Goal: Transaction & Acquisition: Purchase product/service

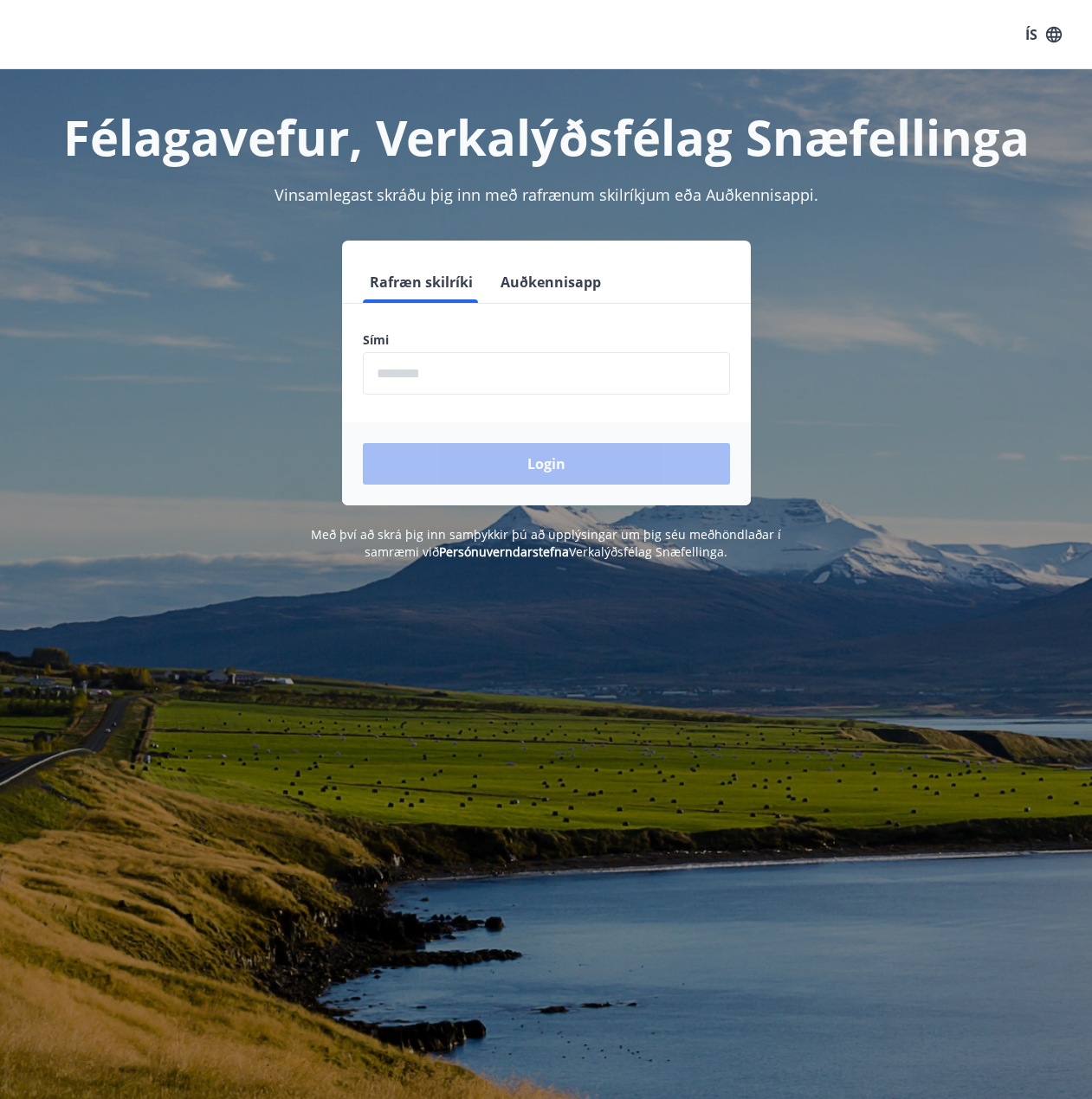
click at [548, 401] on form "Rafræn skilríki Auðkennisapp Sími ​ Login" at bounding box center [546, 383] width 409 height 244
click at [542, 399] on form "Rafræn skilríki Auðkennisapp Sími ​ Login" at bounding box center [546, 383] width 409 height 244
click at [513, 337] on label "Sími" at bounding box center [546, 340] width 367 height 17
click at [518, 355] on input "phone" at bounding box center [546, 374] width 367 height 42
type input "*"
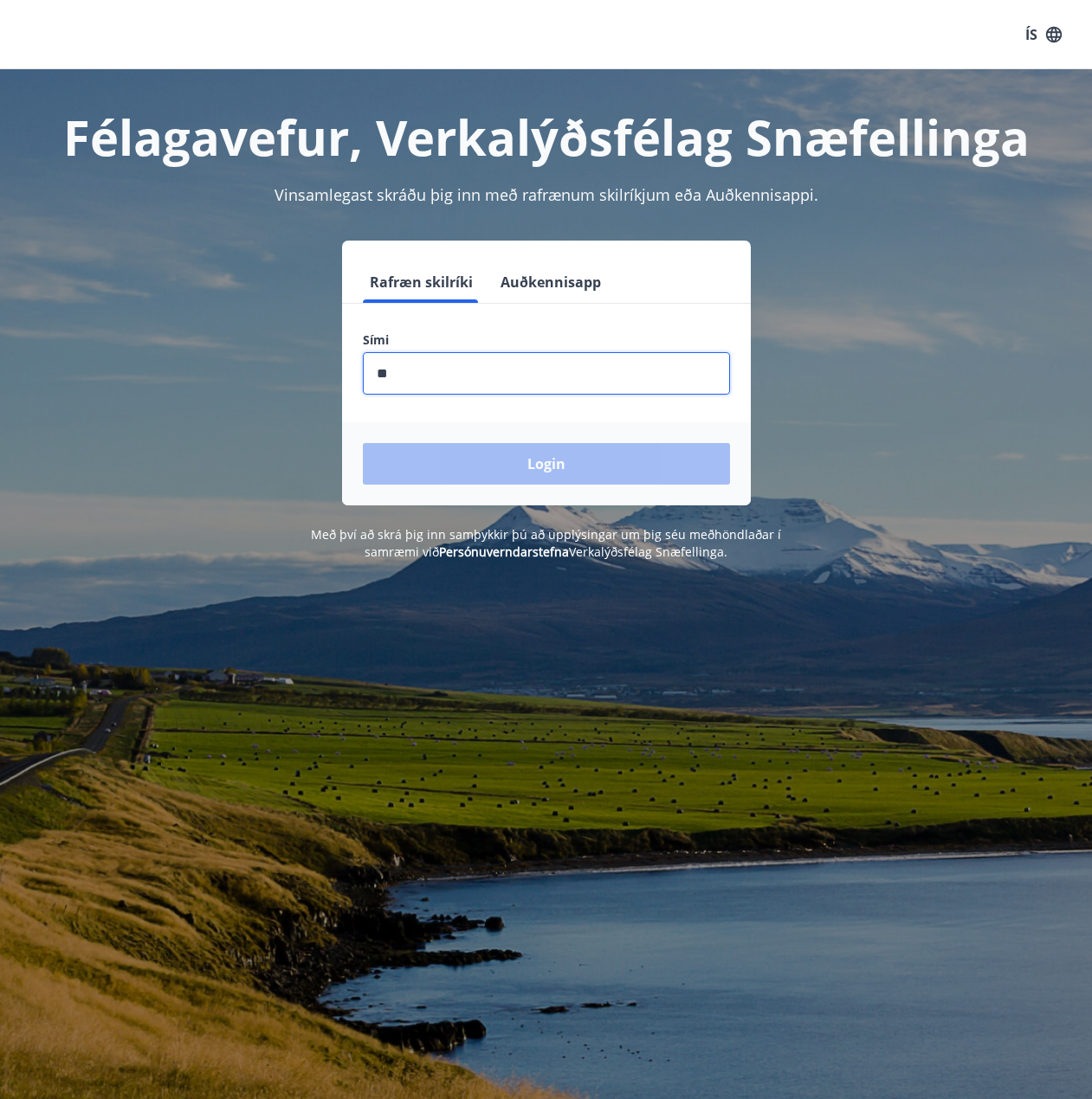
type input "*"
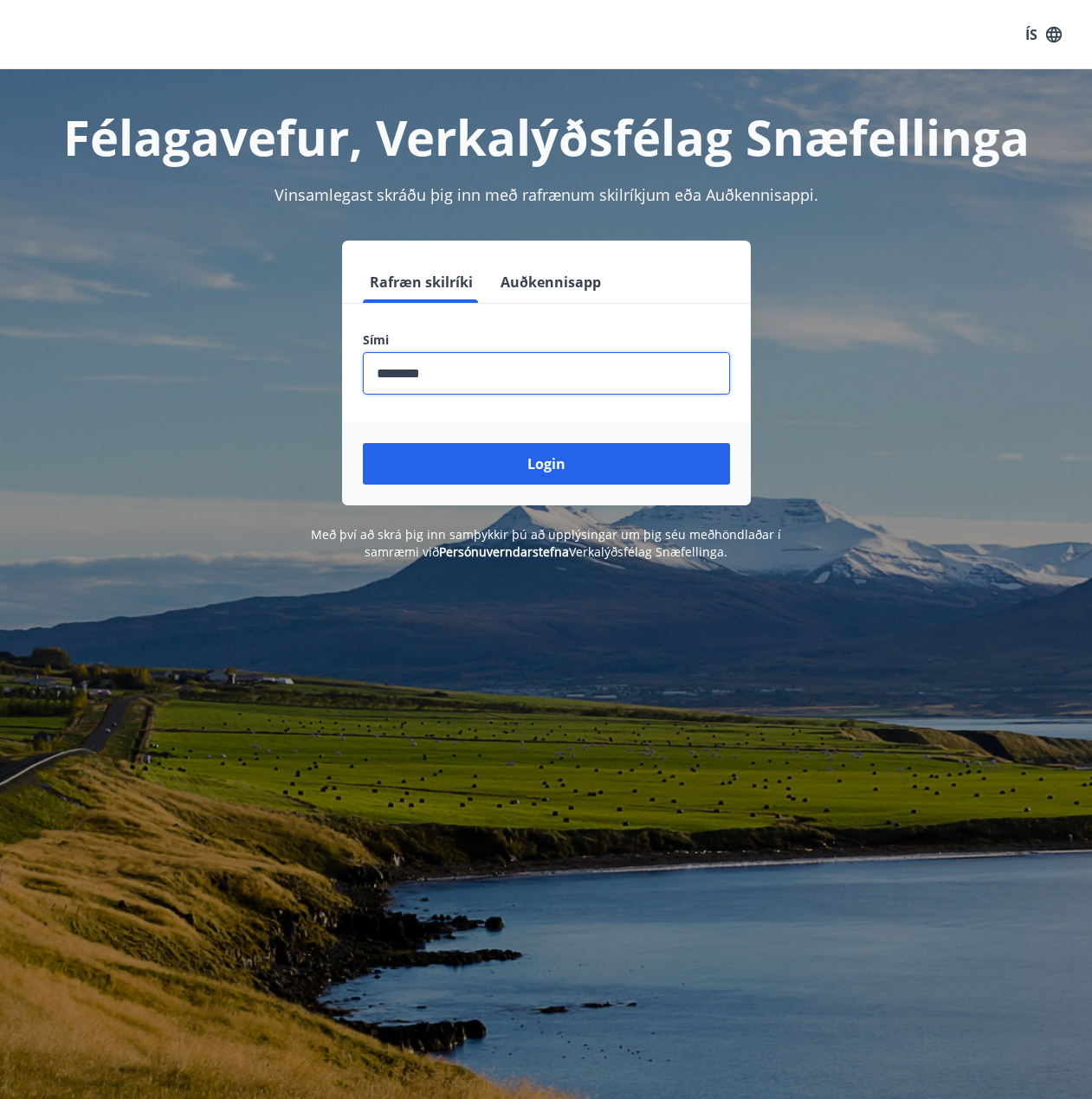
type input "********"
click at [363, 443] on button "Login" at bounding box center [546, 463] width 367 height 41
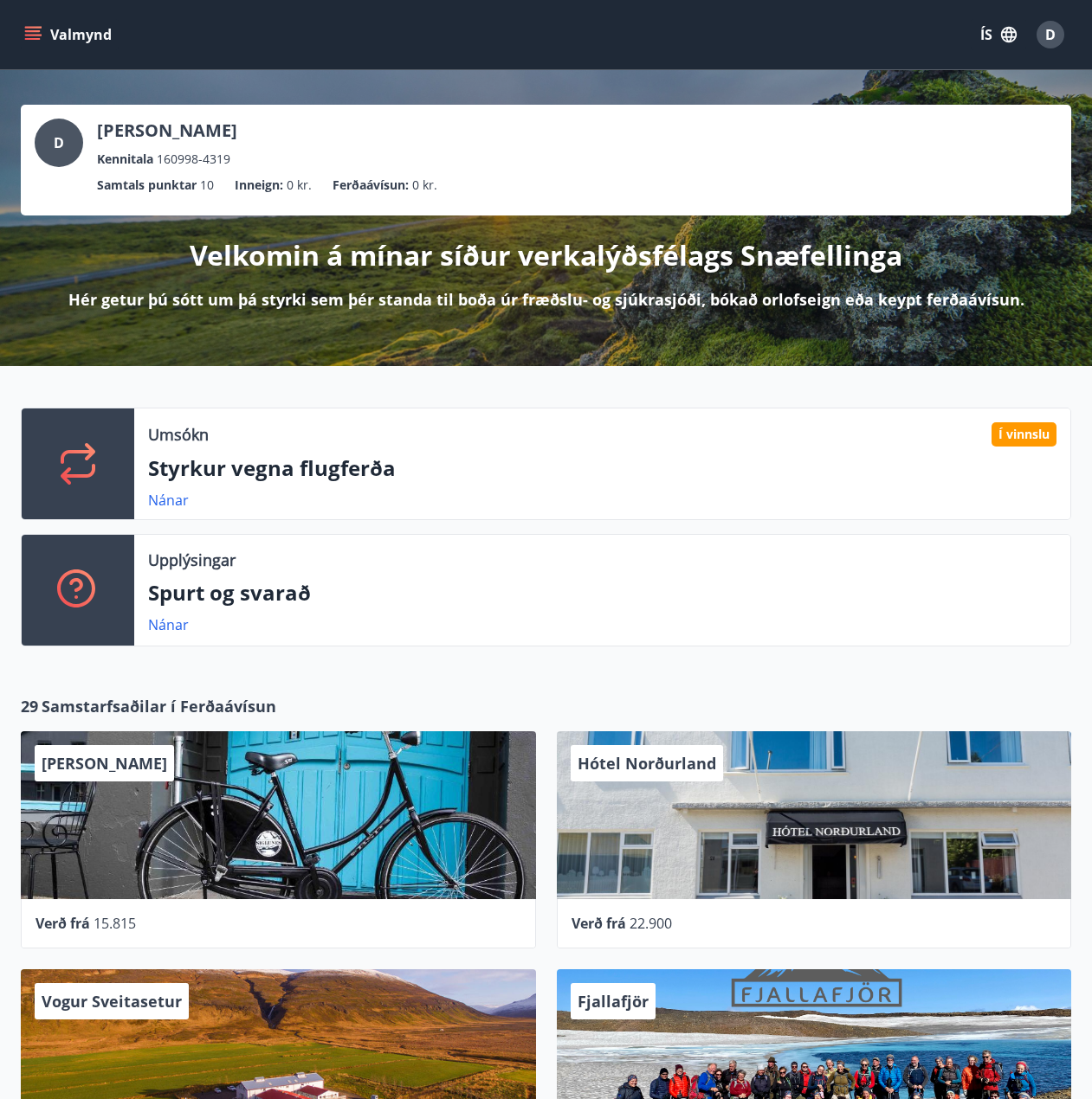
click at [67, 22] on button "Valmynd" at bounding box center [70, 35] width 98 height 31
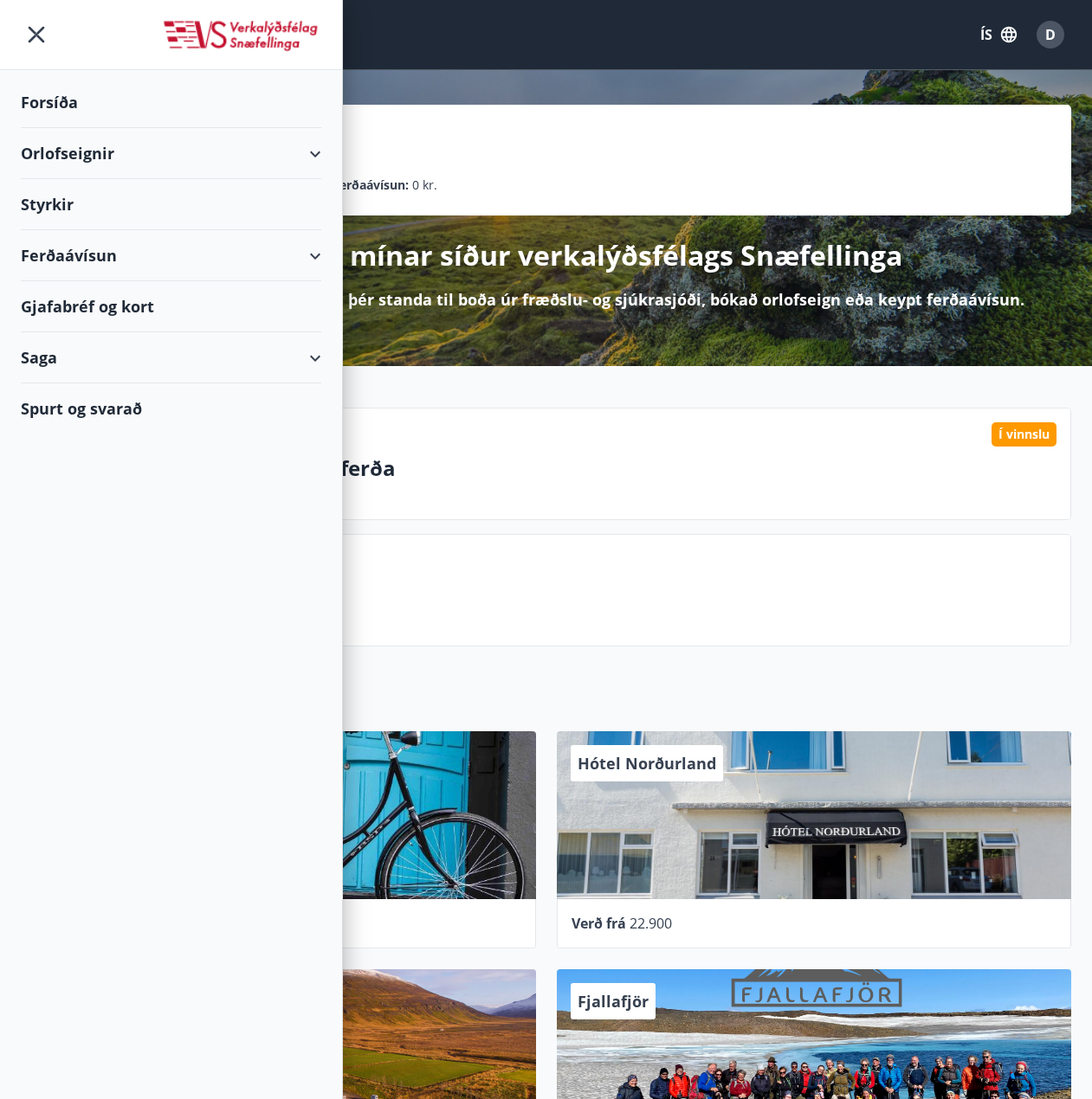
click at [169, 154] on div "Orlofseignir" at bounding box center [171, 153] width 300 height 51
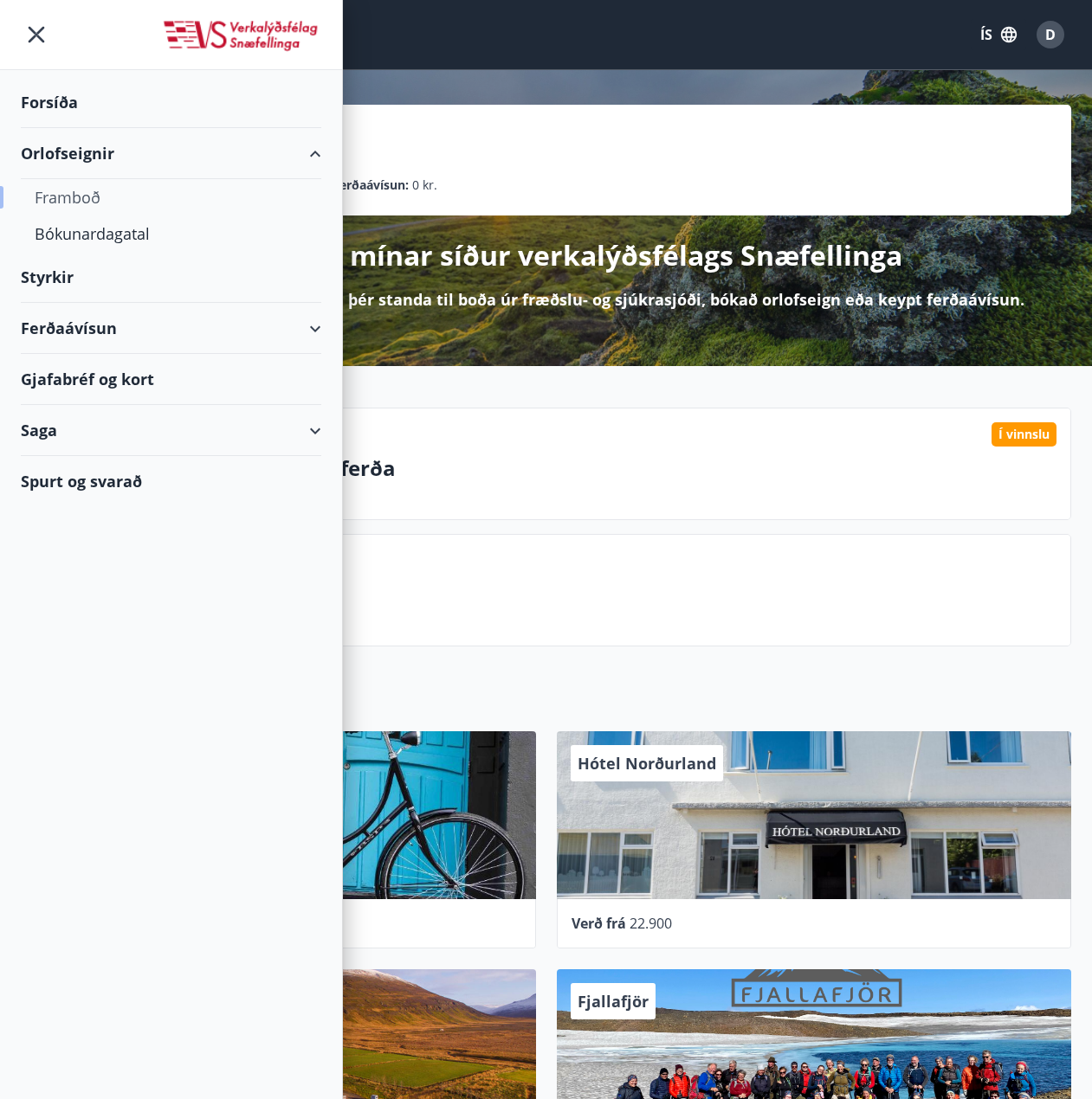
click at [87, 202] on div "Framboð" at bounding box center [171, 197] width 273 height 36
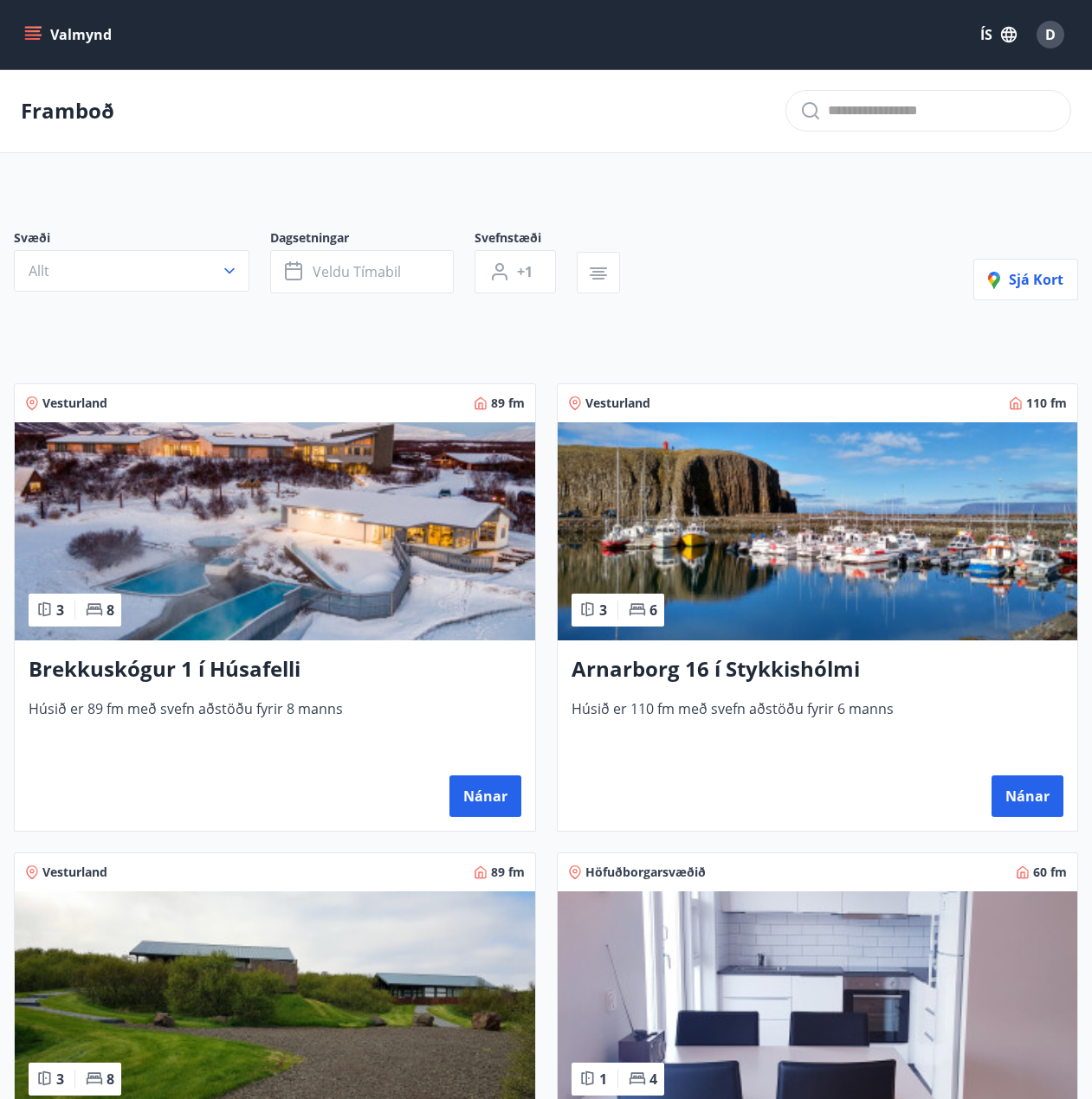
click at [58, 23] on button "Valmynd" at bounding box center [70, 35] width 98 height 31
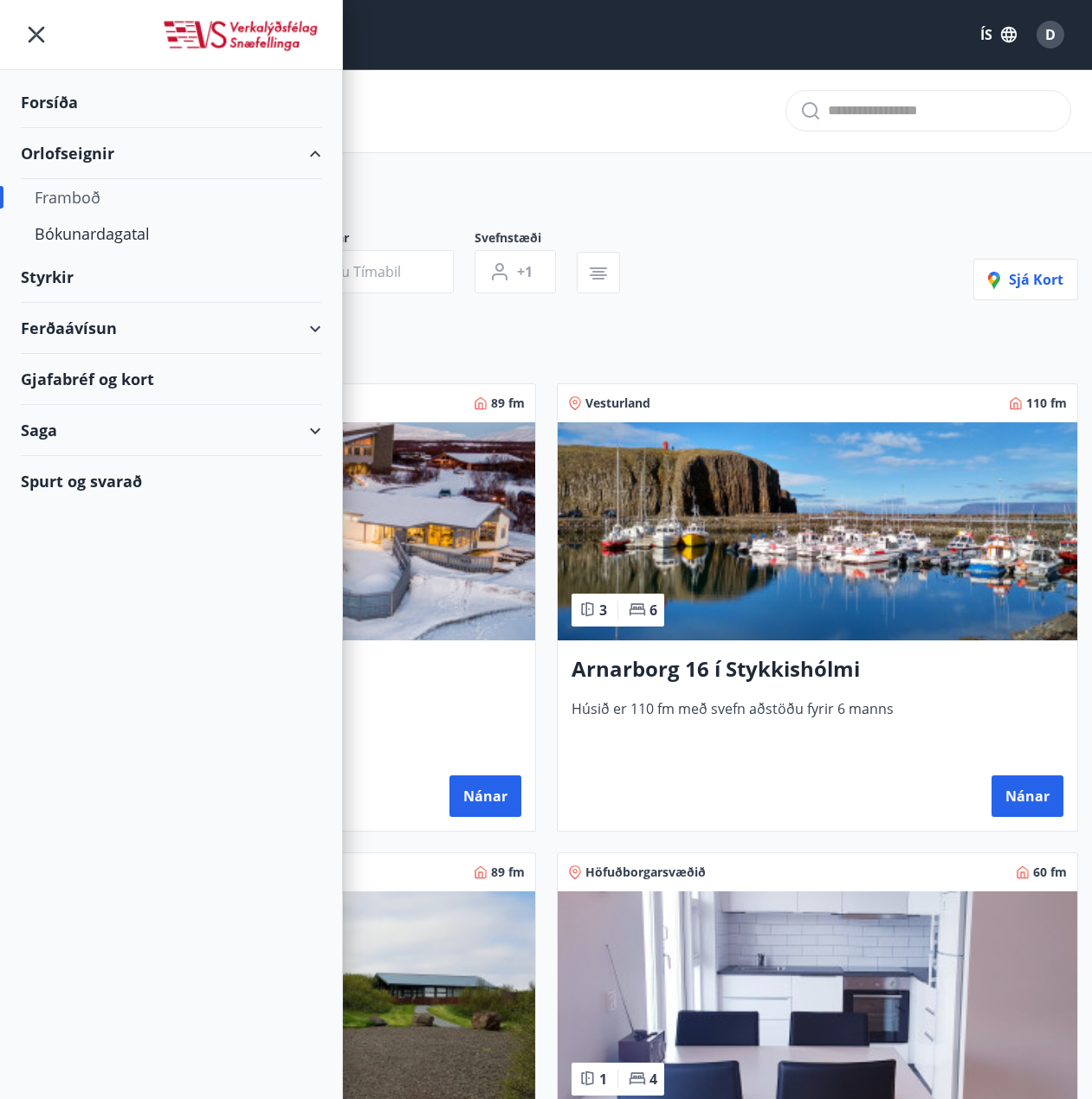
click at [80, 147] on div "Orlofseignir" at bounding box center [171, 153] width 300 height 51
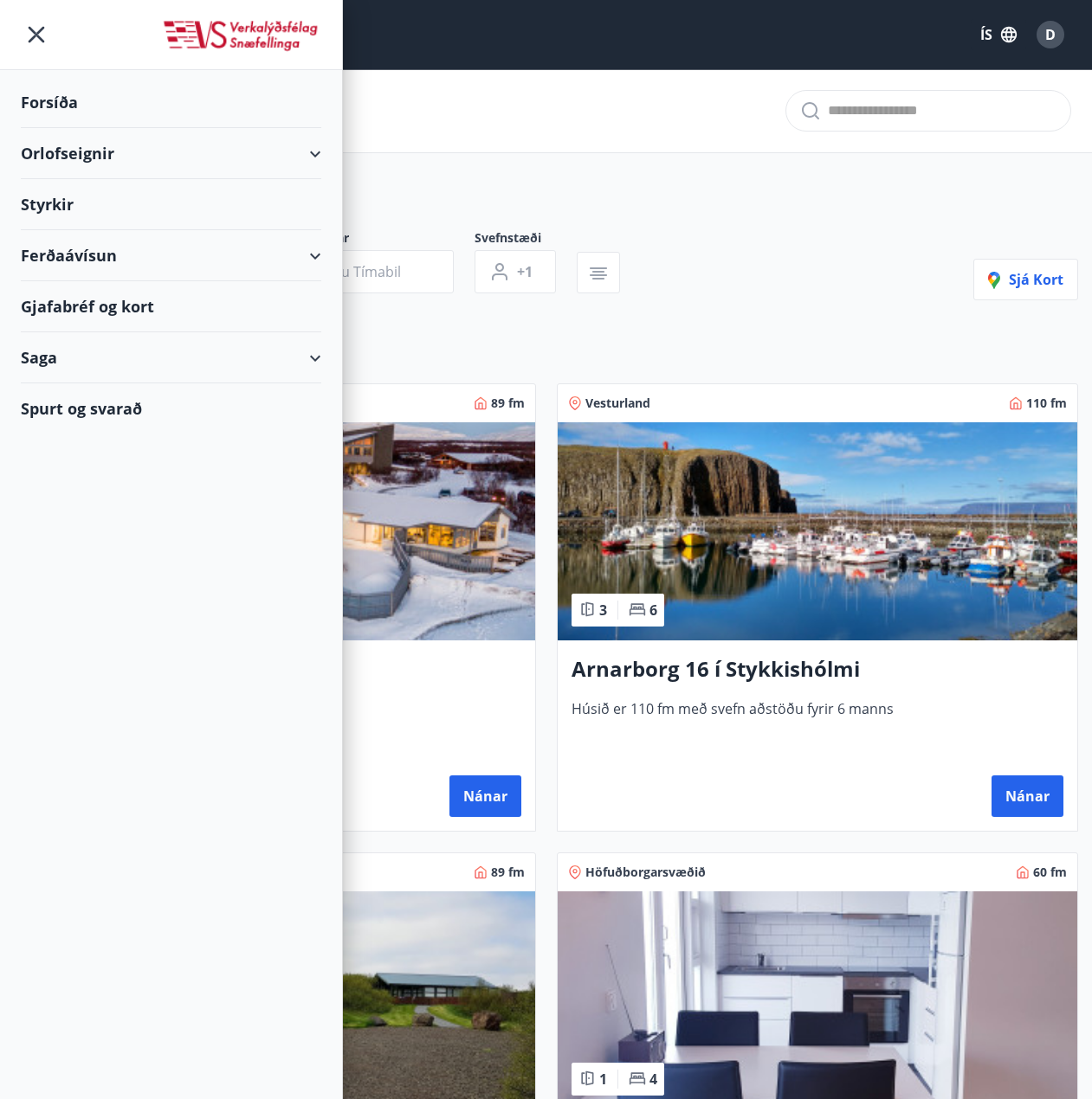
click at [80, 151] on div "Orlofseignir" at bounding box center [171, 153] width 300 height 51
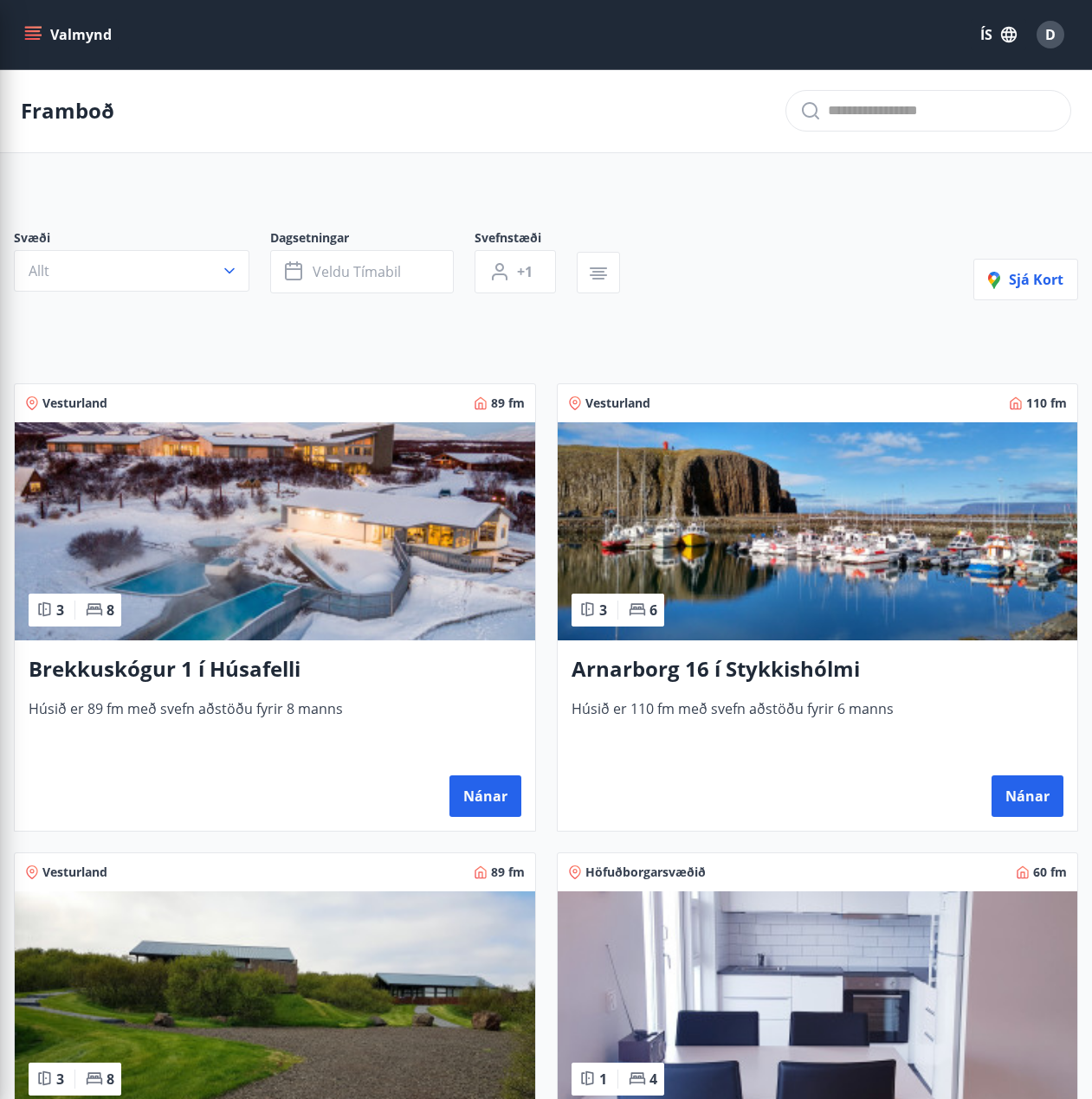
click at [928, 277] on div "Svæði Allt Dagsetningar Veldu tímabil Svefnstæði +1 Sjá kort" at bounding box center [546, 264] width 1064 height 71
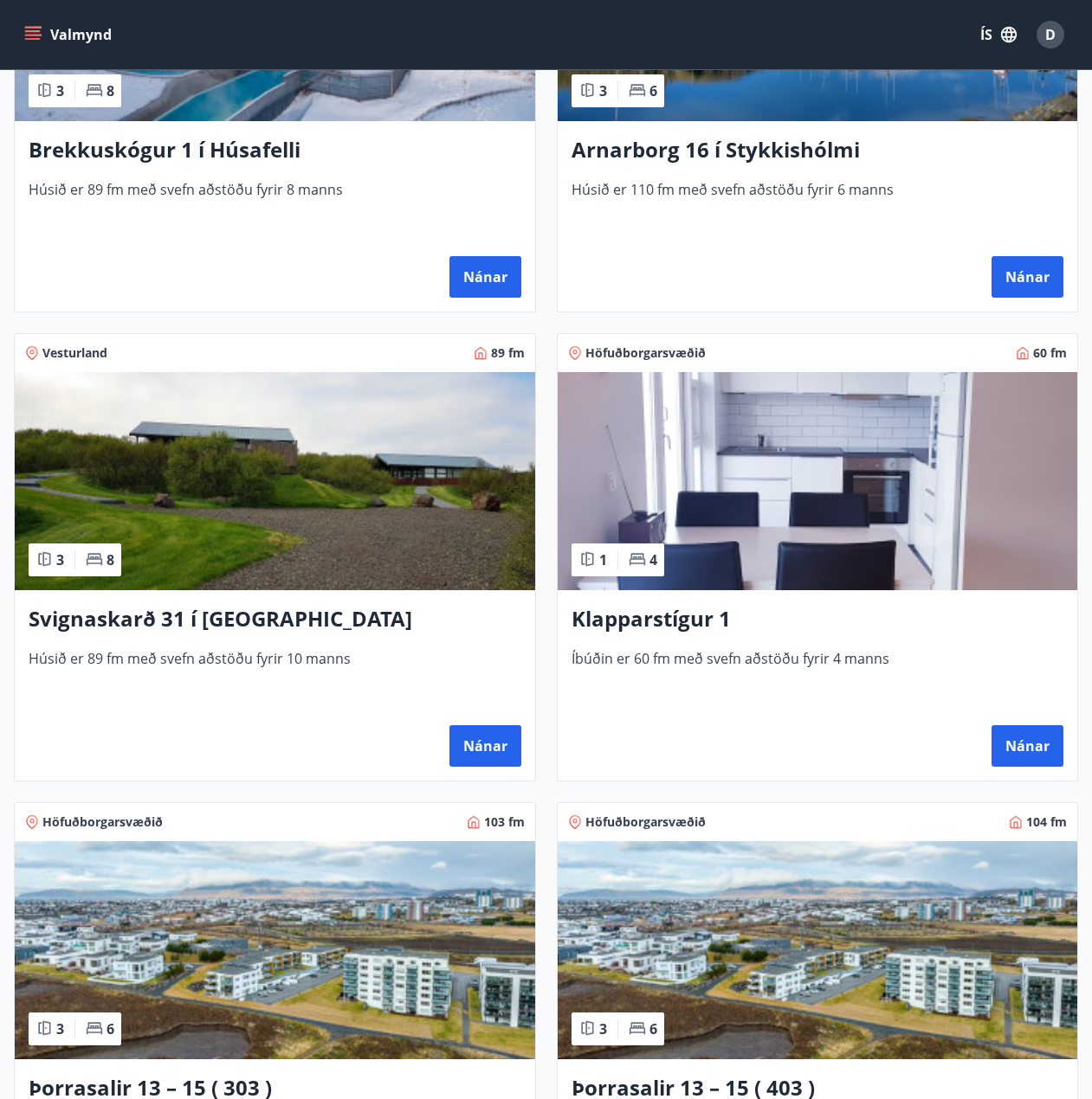
click at [877, 501] on img at bounding box center [818, 480] width 520 height 218
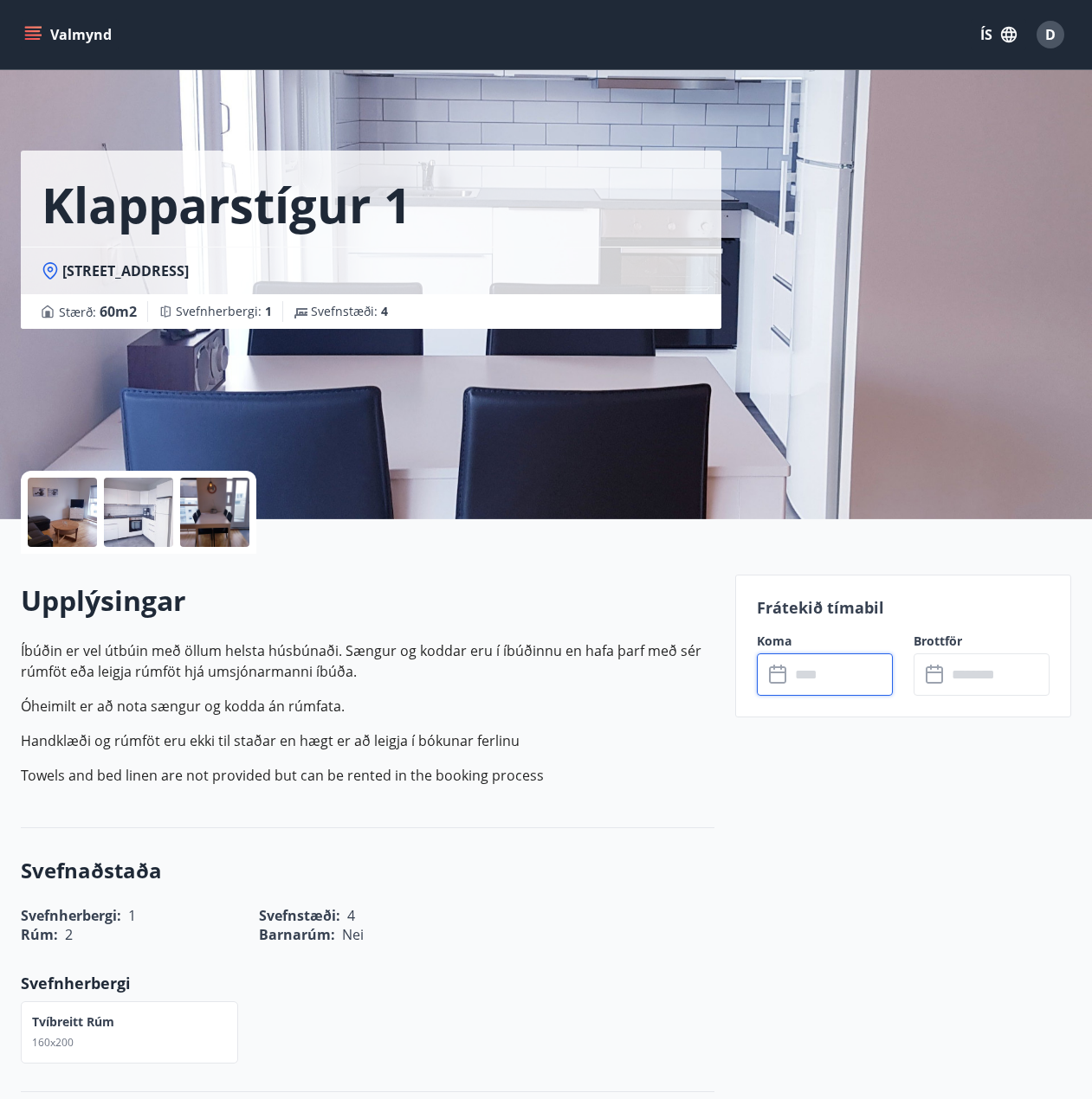
click at [841, 677] on input "text" at bounding box center [842, 675] width 103 height 42
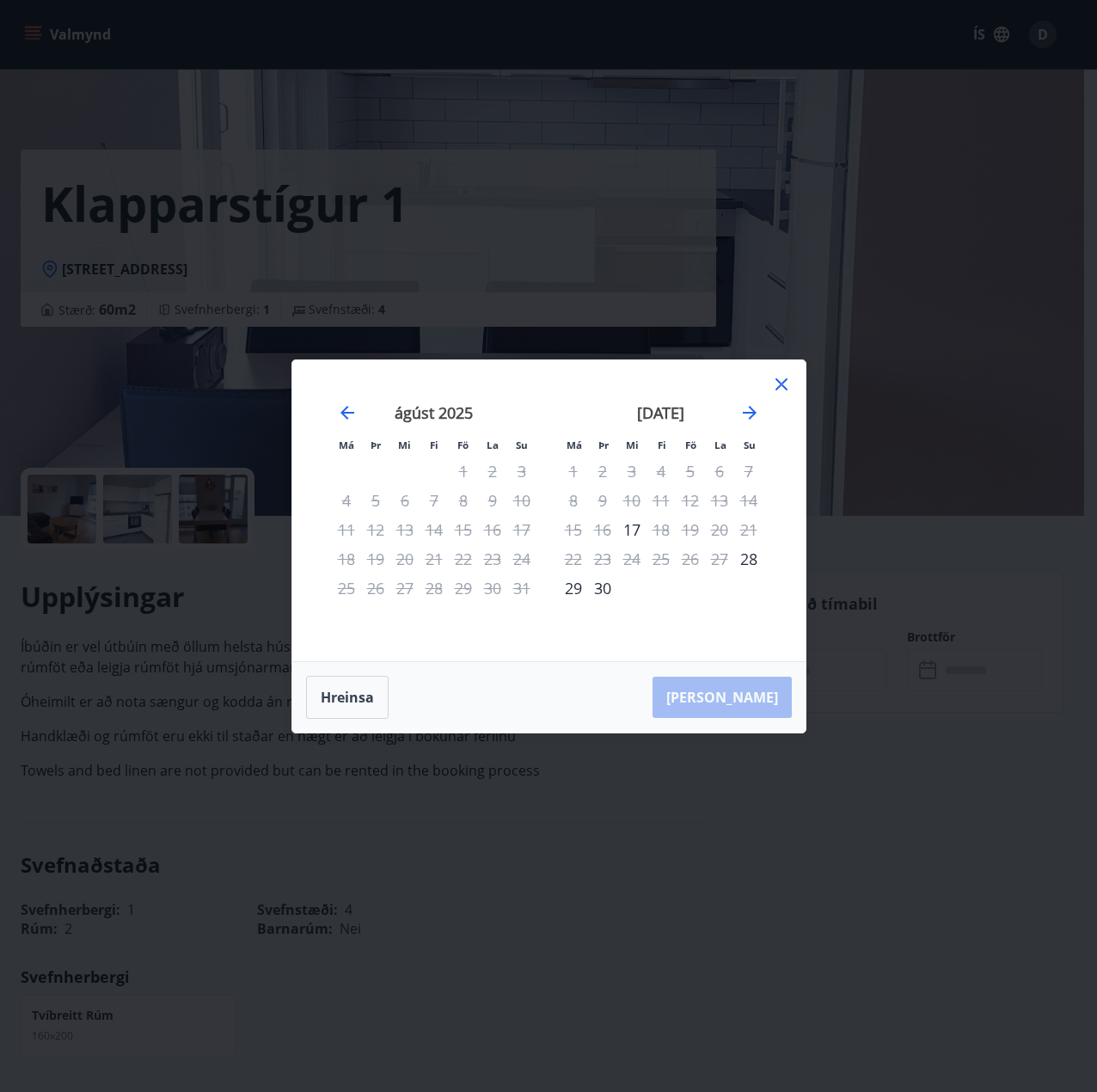
click at [788, 374] on icon at bounding box center [782, 384] width 21 height 21
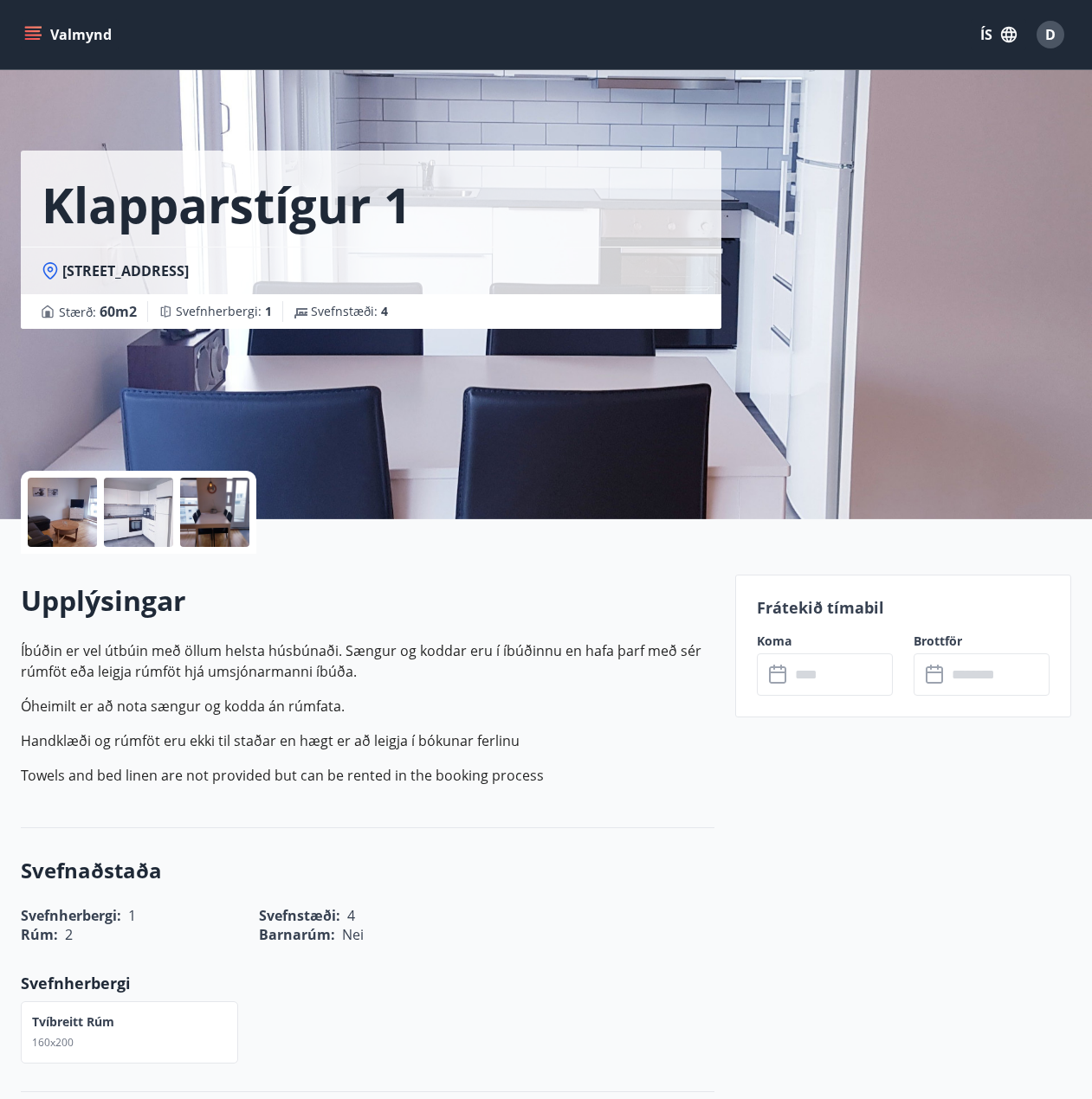
click at [788, 378] on div "Klapparstígur 1 Klapparstígur 1 - 101 Reykjavík Stærð : 60 m2 Svefnherbergi : 1…" at bounding box center [546, 260] width 1051 height 519
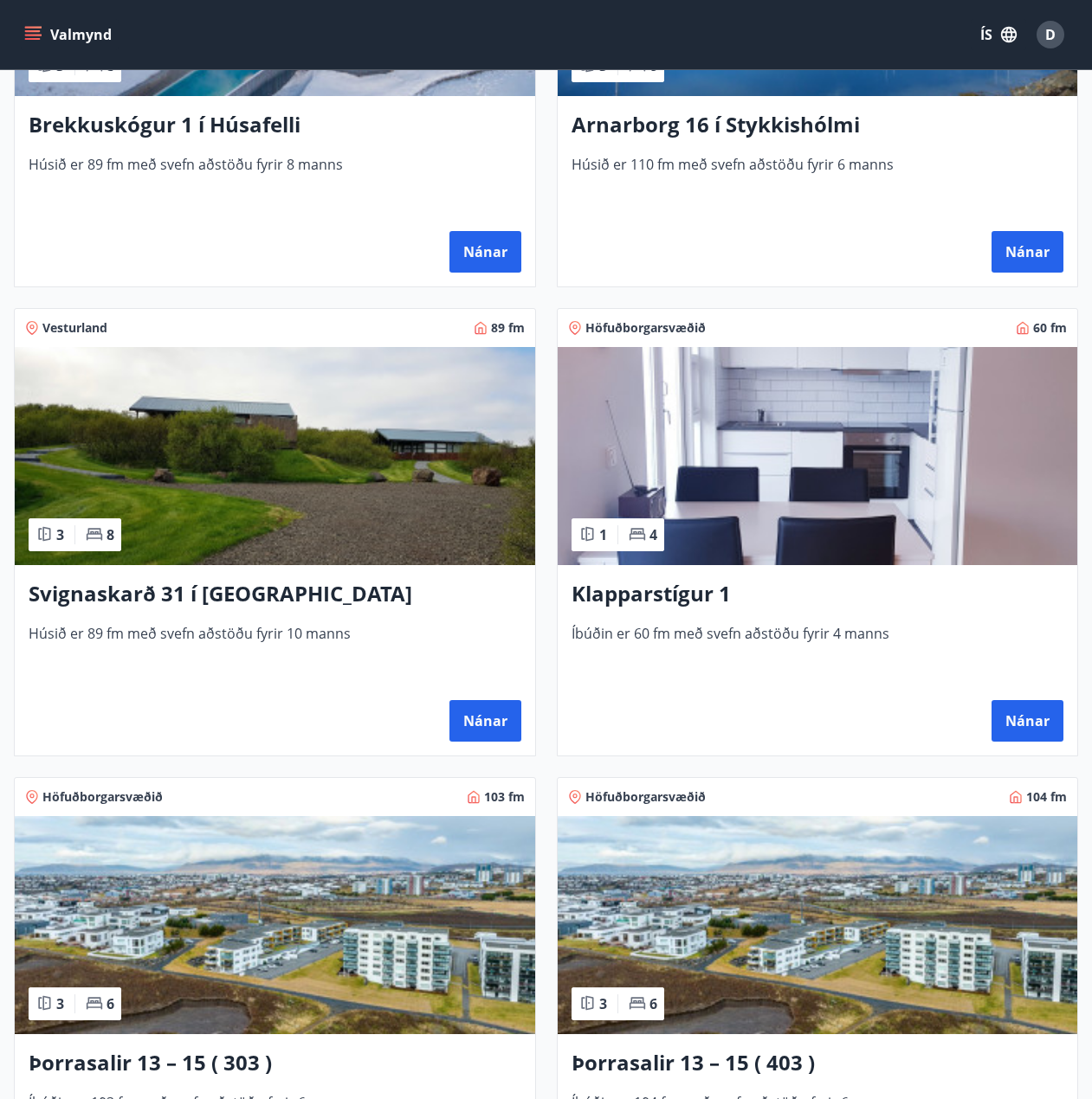
scroll to position [692, 0]
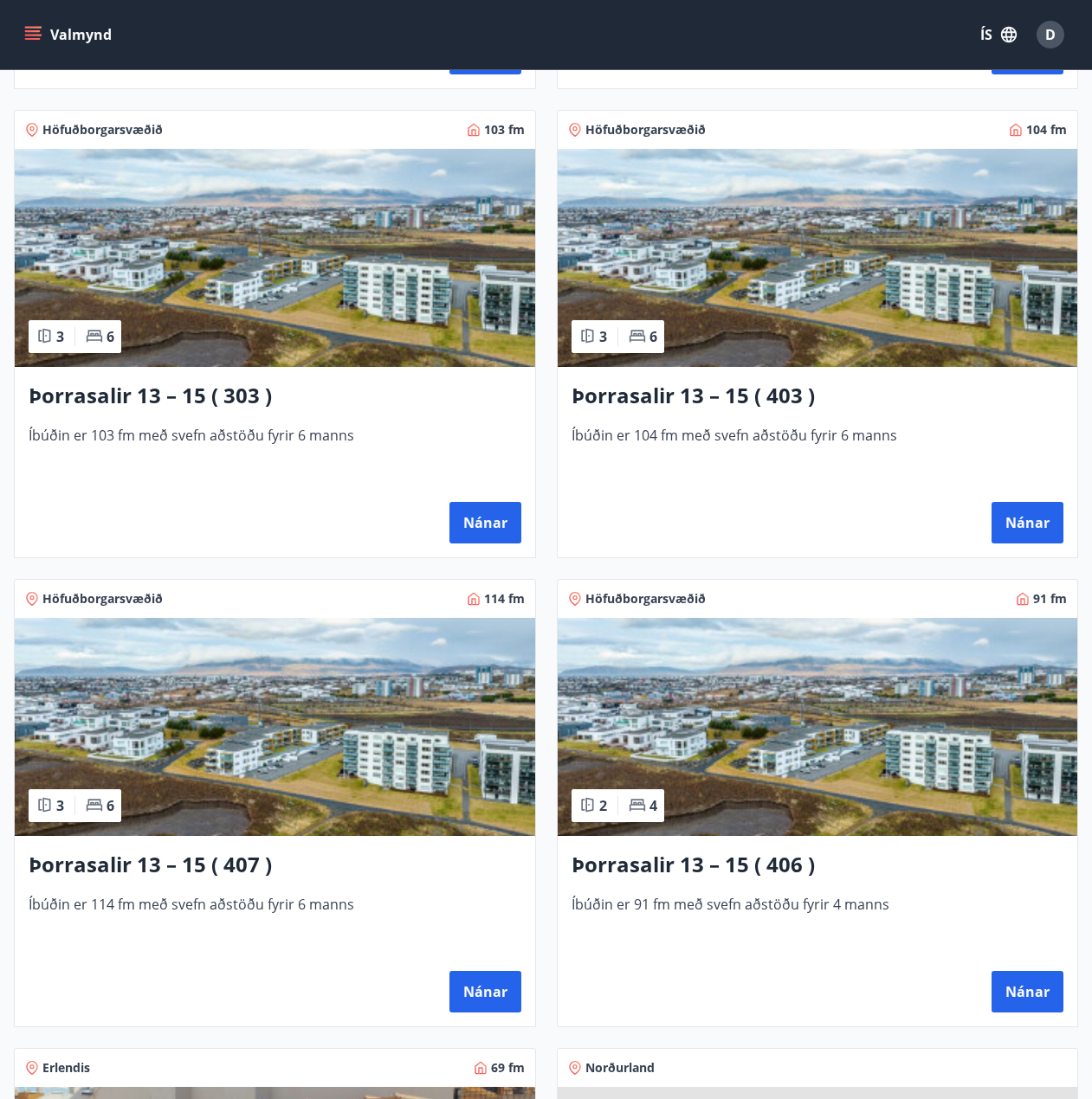
click at [328, 415] on div "Þorrasalir 13 – 15 ( 303 ) Íbúðin er 103 fm með svefn aðstöðu fyrir 6 manns Nán…" at bounding box center [274, 462] width 520 height 191
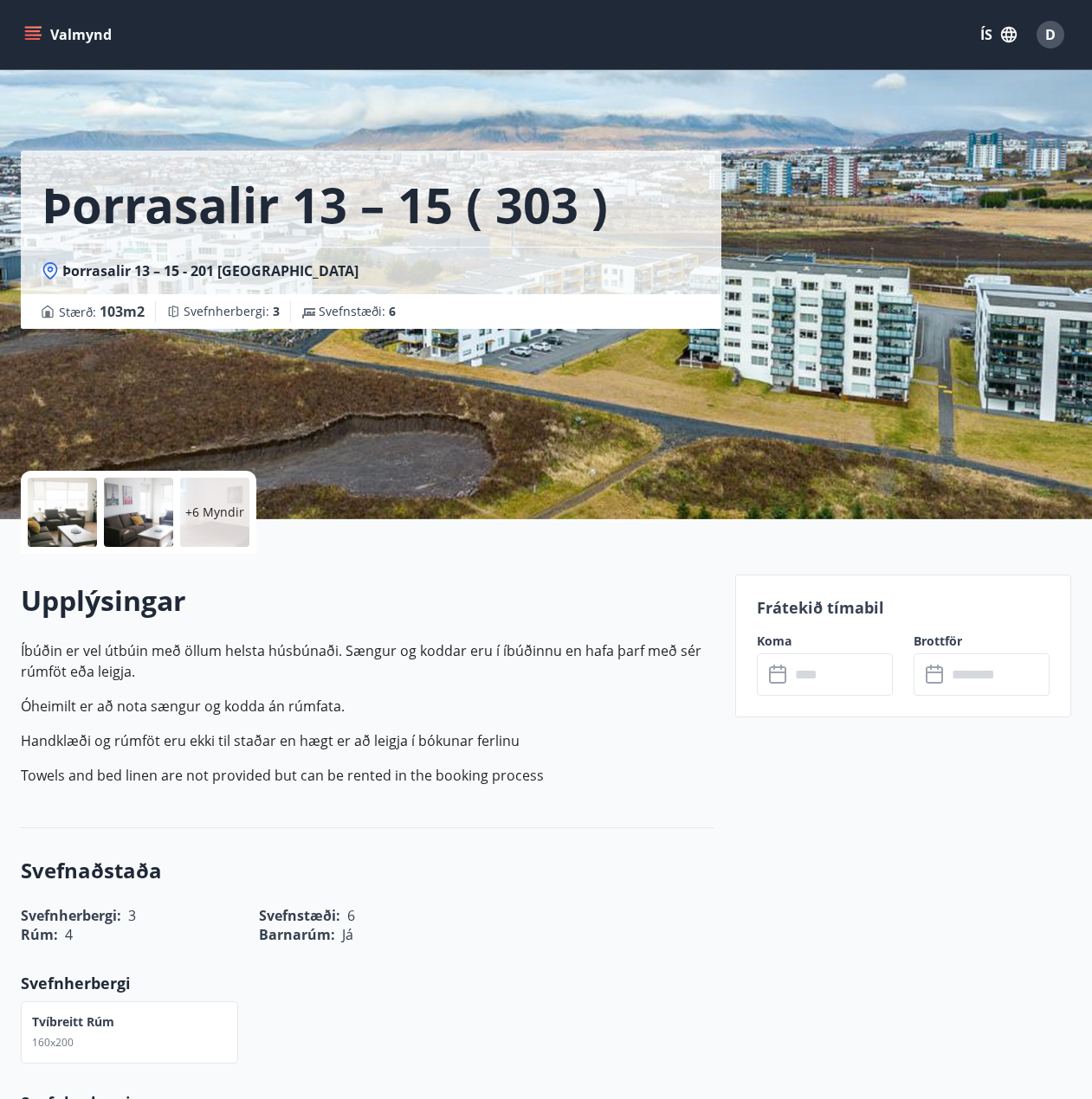
click at [813, 705] on div "Frátekið tímabil Koma ​ ​ Brottför ​ ​" at bounding box center [902, 645] width 336 height 143
click at [816, 696] on div "Frátekið tímabil Koma ​ ​ Brottför ​ ​" at bounding box center [902, 645] width 336 height 143
click at [819, 684] on input "text" at bounding box center [842, 675] width 103 height 42
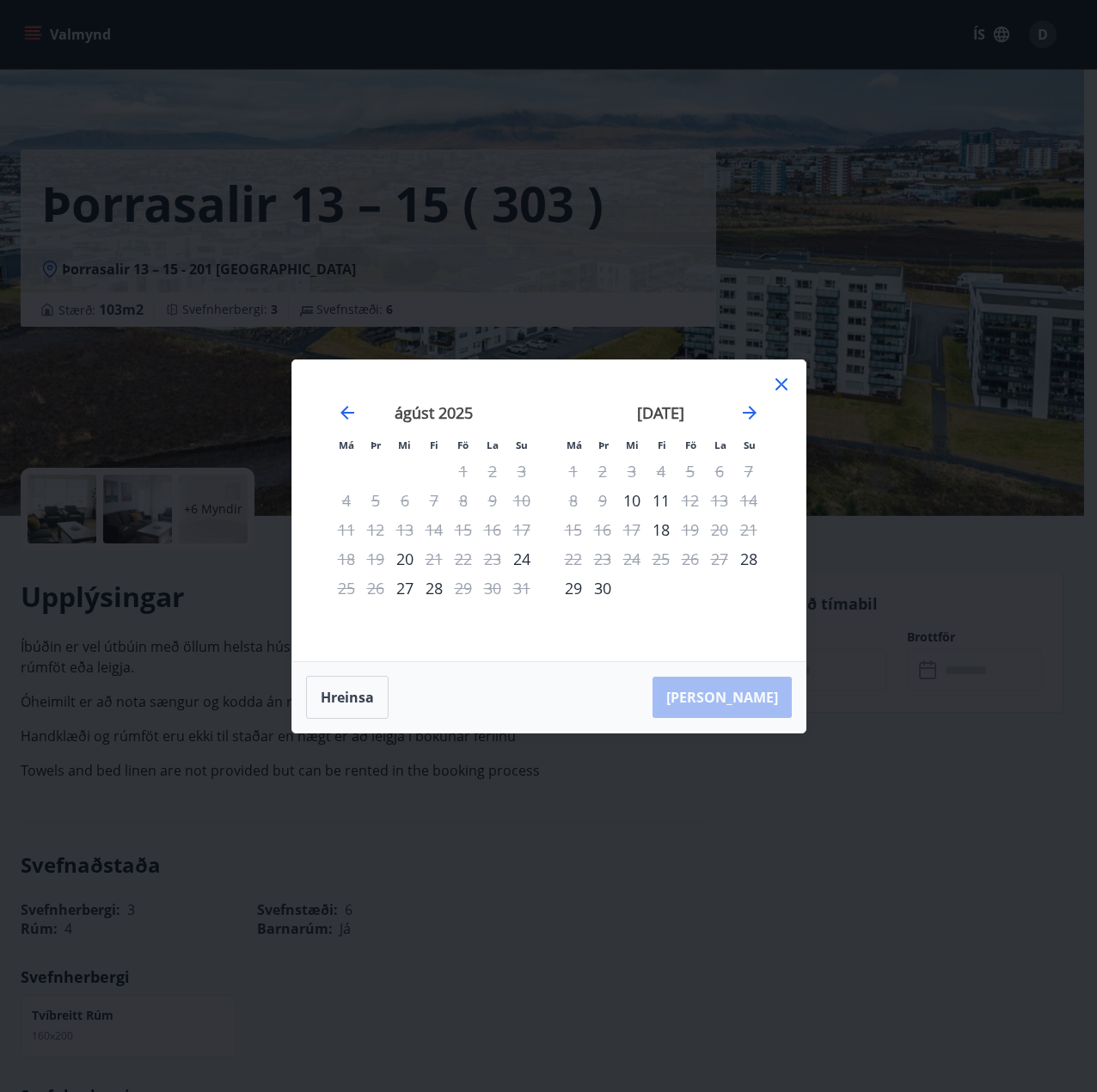
click at [245, 648] on div "Má Þr Mi Fi Fö La Su Má Þr Mi Fi Fö La Su júlí 2025 1 2 3 4 5 6 7 8 9 10 11 12 …" at bounding box center [548, 546] width 1097 height 1092
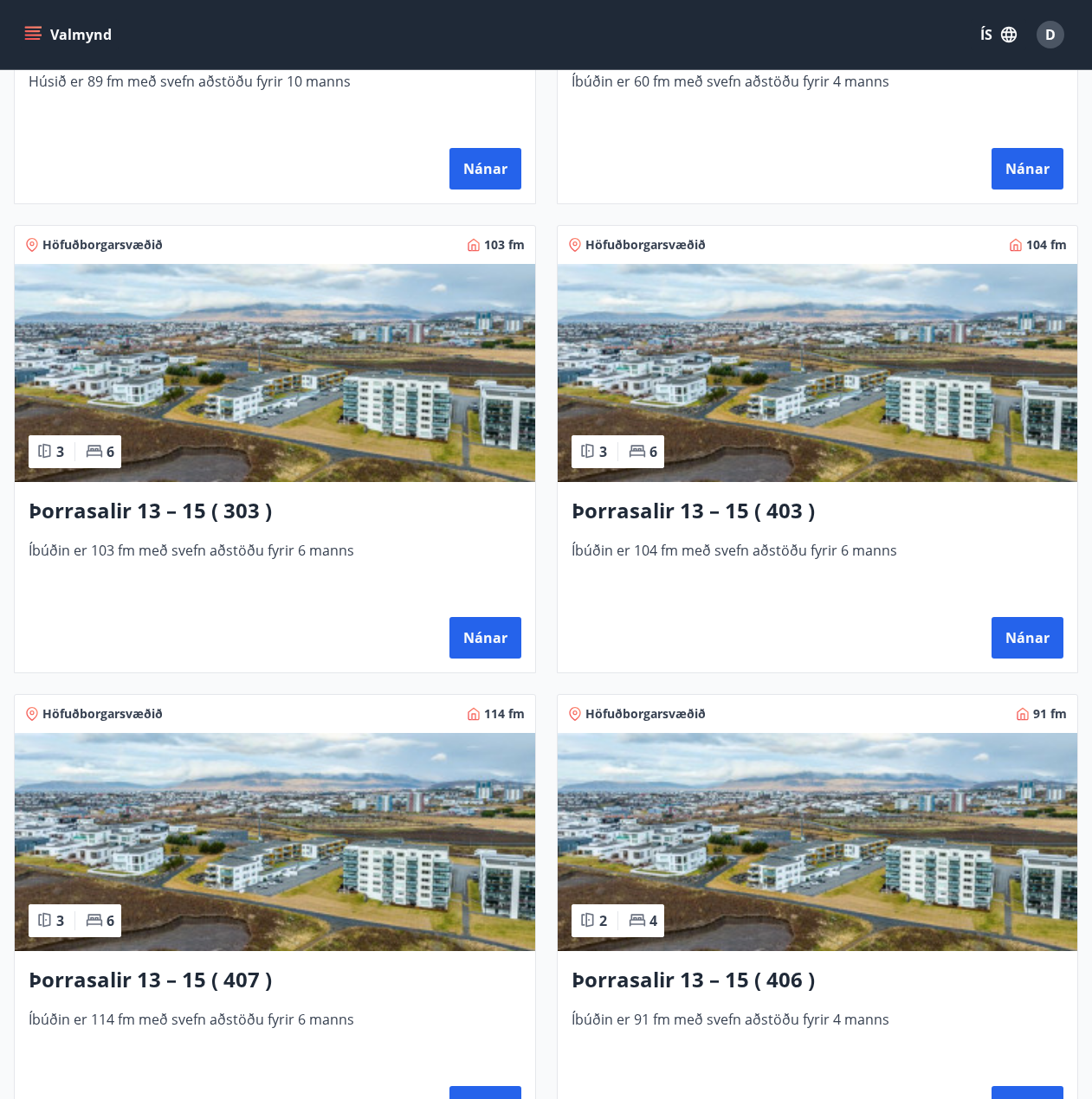
scroll to position [1125, 0]
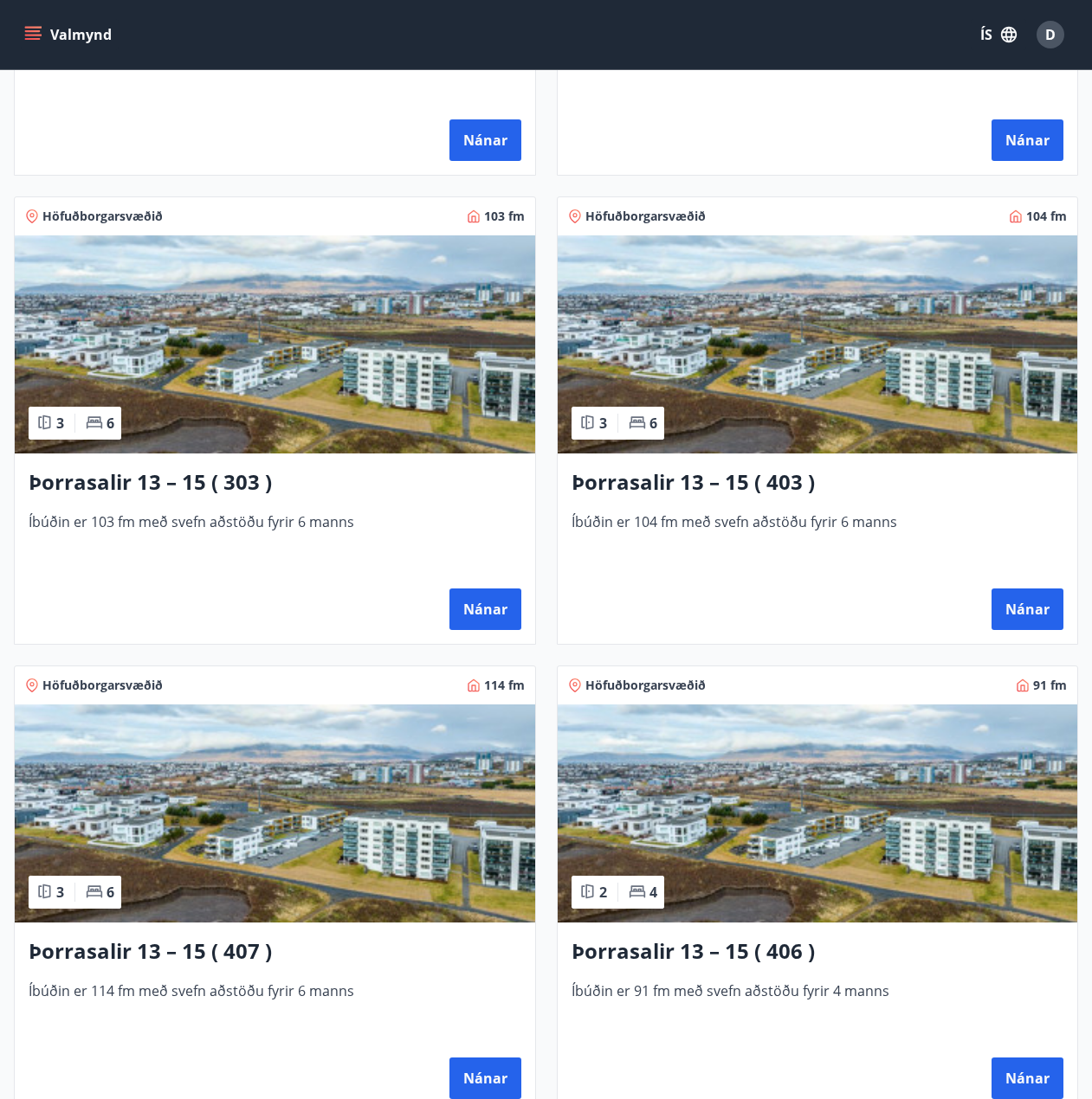
click at [771, 342] on img at bounding box center [818, 344] width 520 height 218
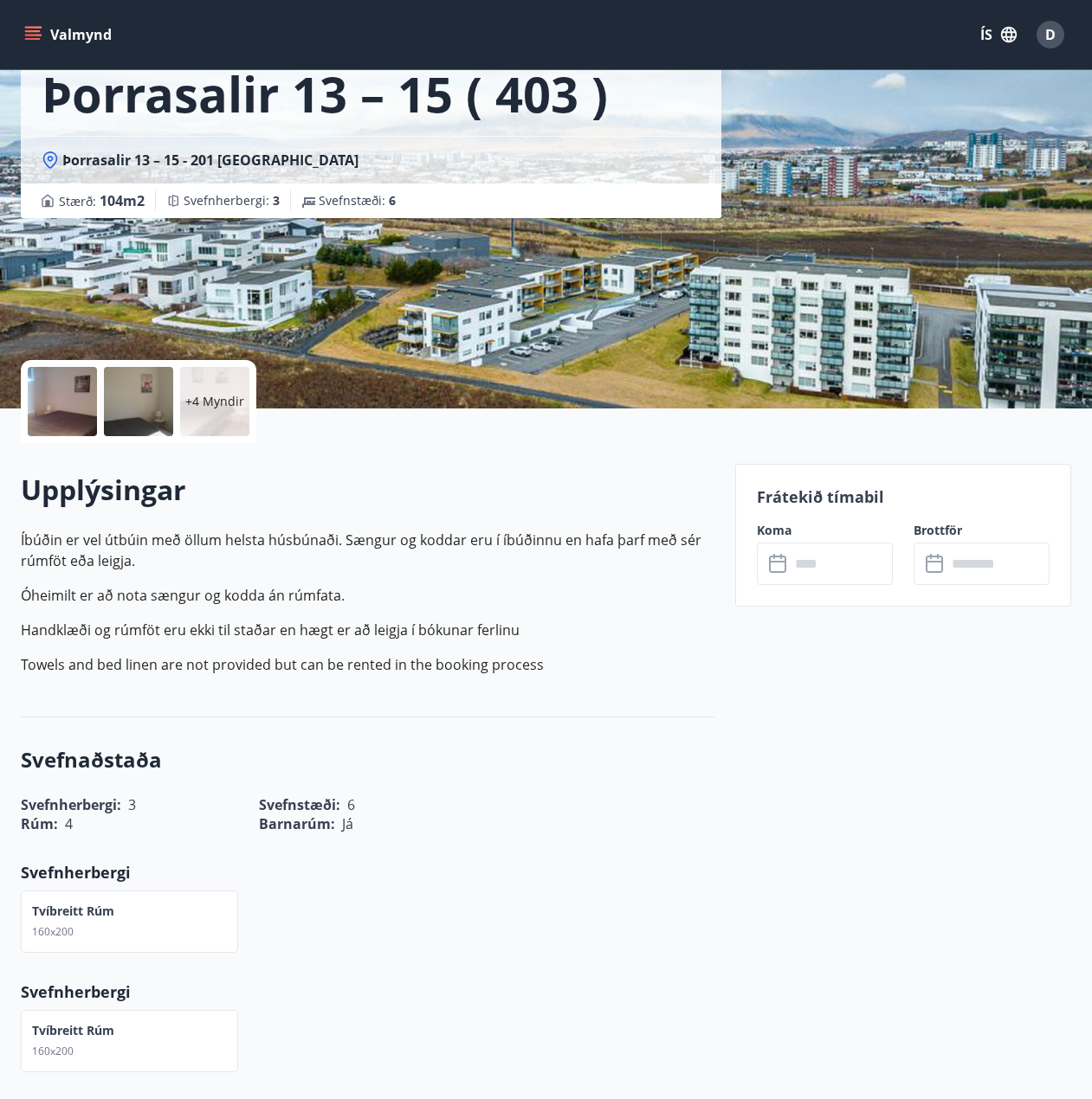
scroll to position [260, 0]
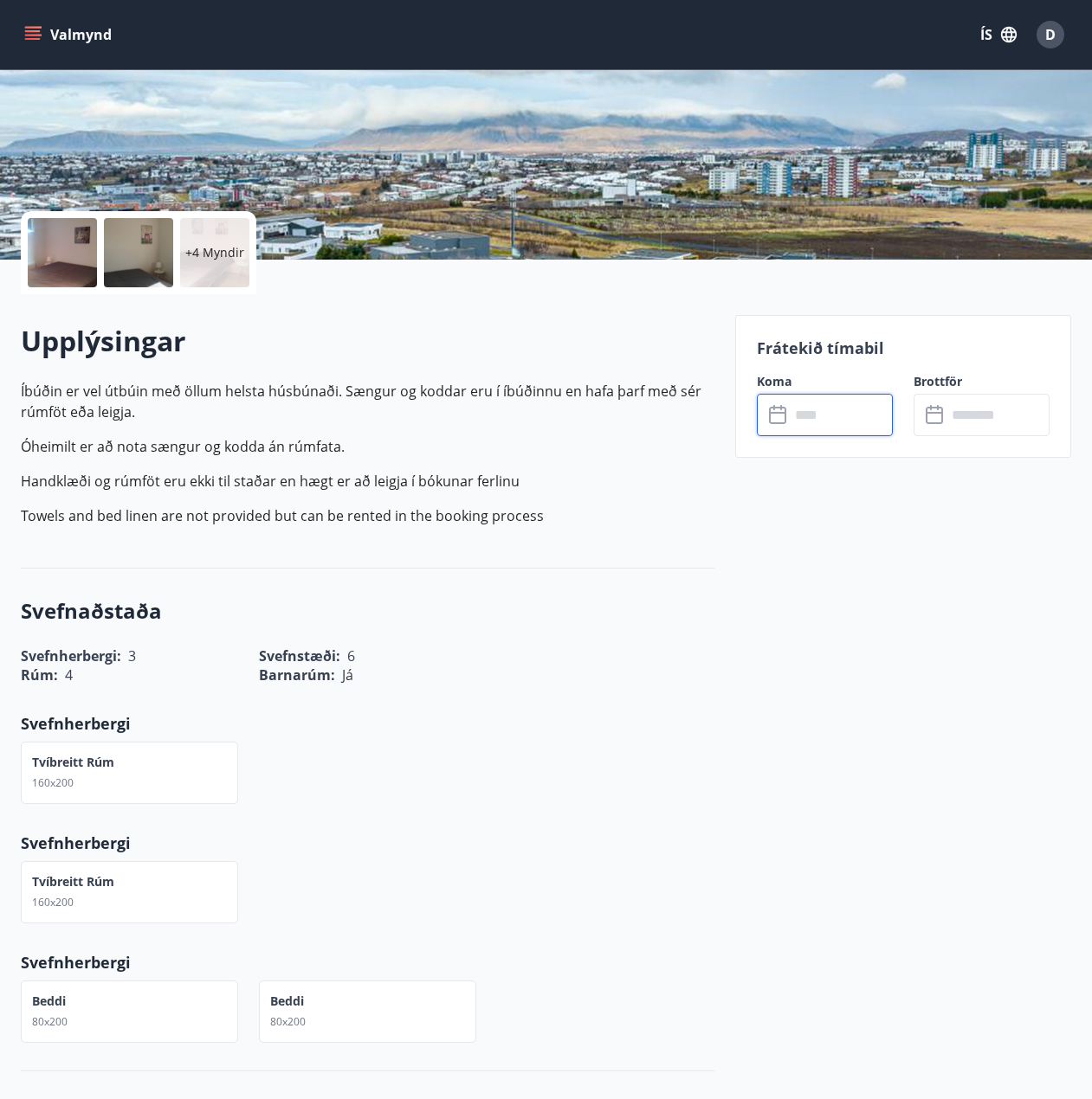
click at [819, 414] on input "text" at bounding box center [842, 415] width 103 height 42
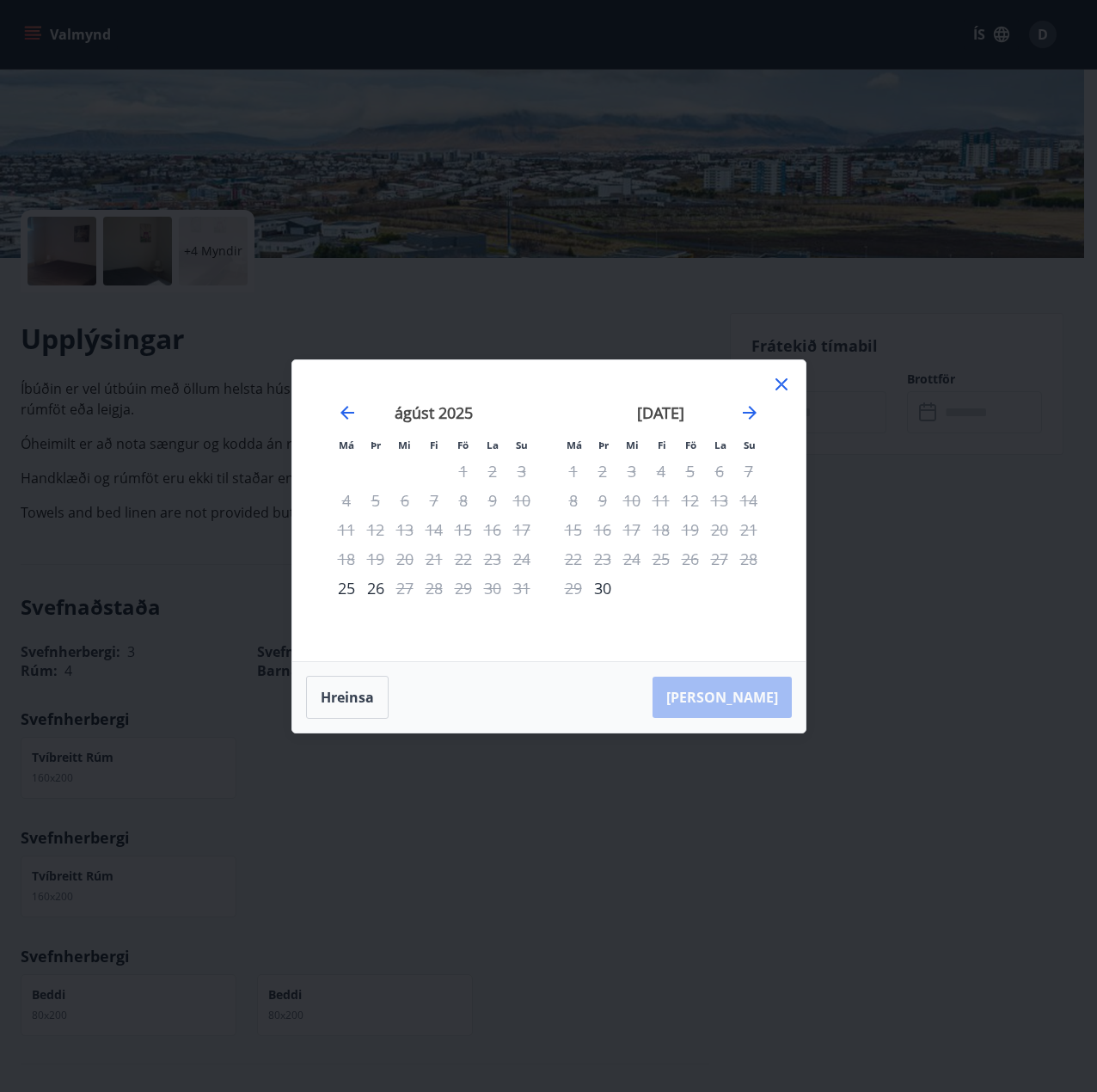
click at [216, 549] on div "Má Þr Mi Fi Fö La Su Má Þr Mi Fi Fö La Su júlí 2025 1 2 3 4 5 6 7 8 9 10 11 12 …" at bounding box center [548, 546] width 1097 height 1092
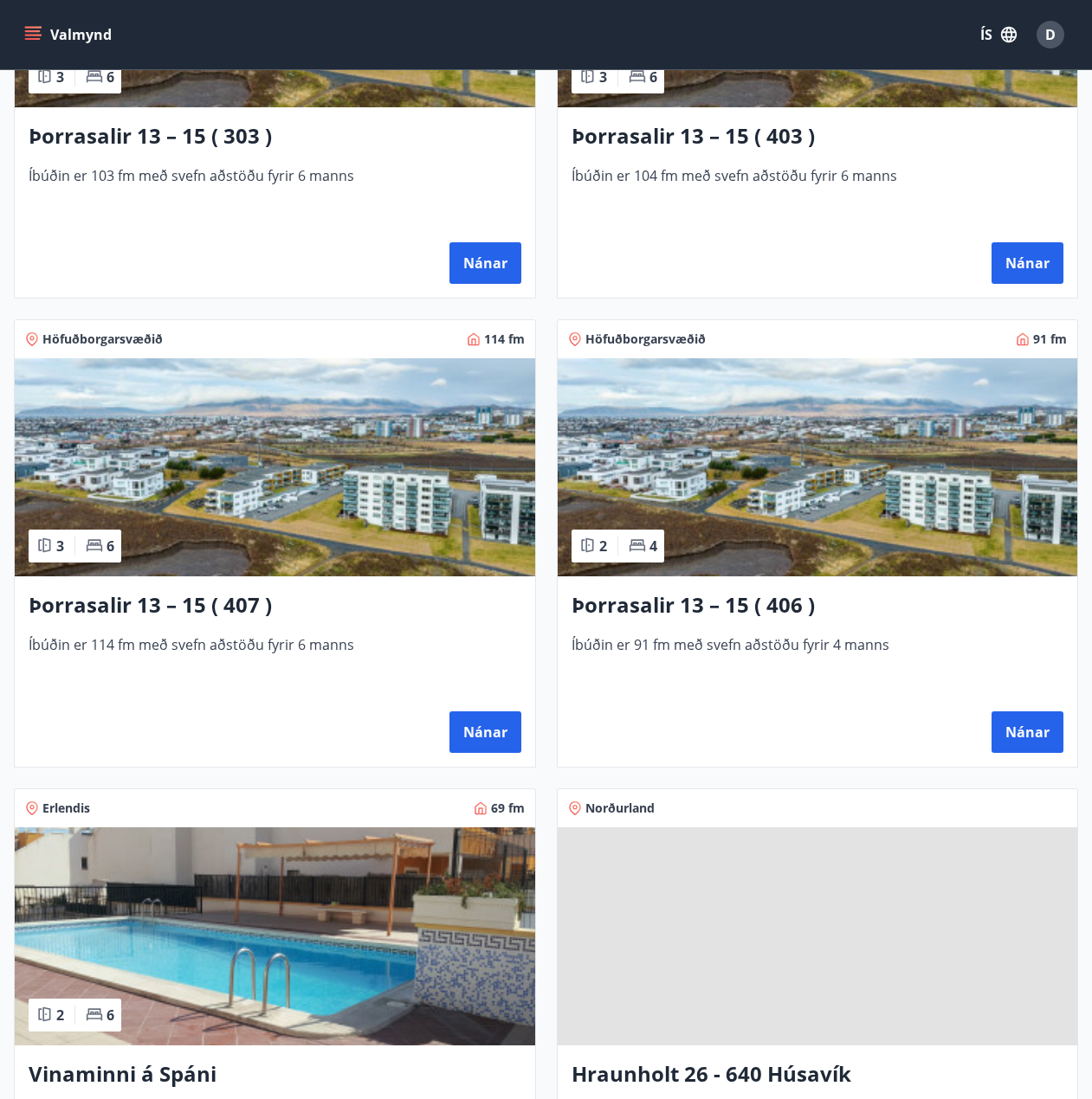
click at [293, 576] on div "Þorrasalir 13 – 15 ( 407 ) Íbúðin er 114 fm með svefn aðstöðu fyrir 6 manns Nán…" at bounding box center [274, 671] width 520 height 191
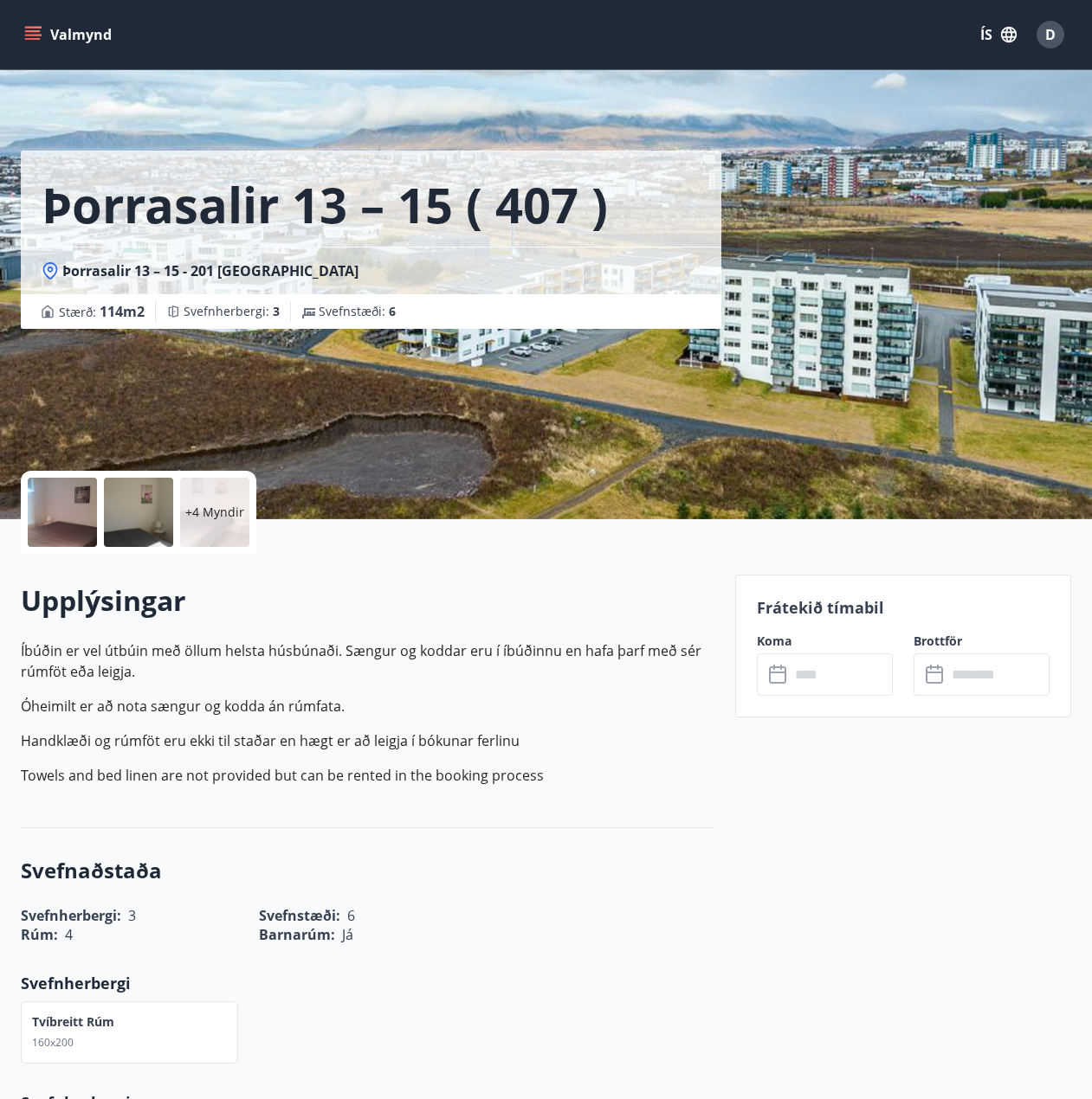
click at [772, 696] on div "Frátekið tímabil Koma ​ ​ Brottför ​ ​" at bounding box center [902, 645] width 336 height 143
click at [796, 673] on input "text" at bounding box center [842, 675] width 103 height 42
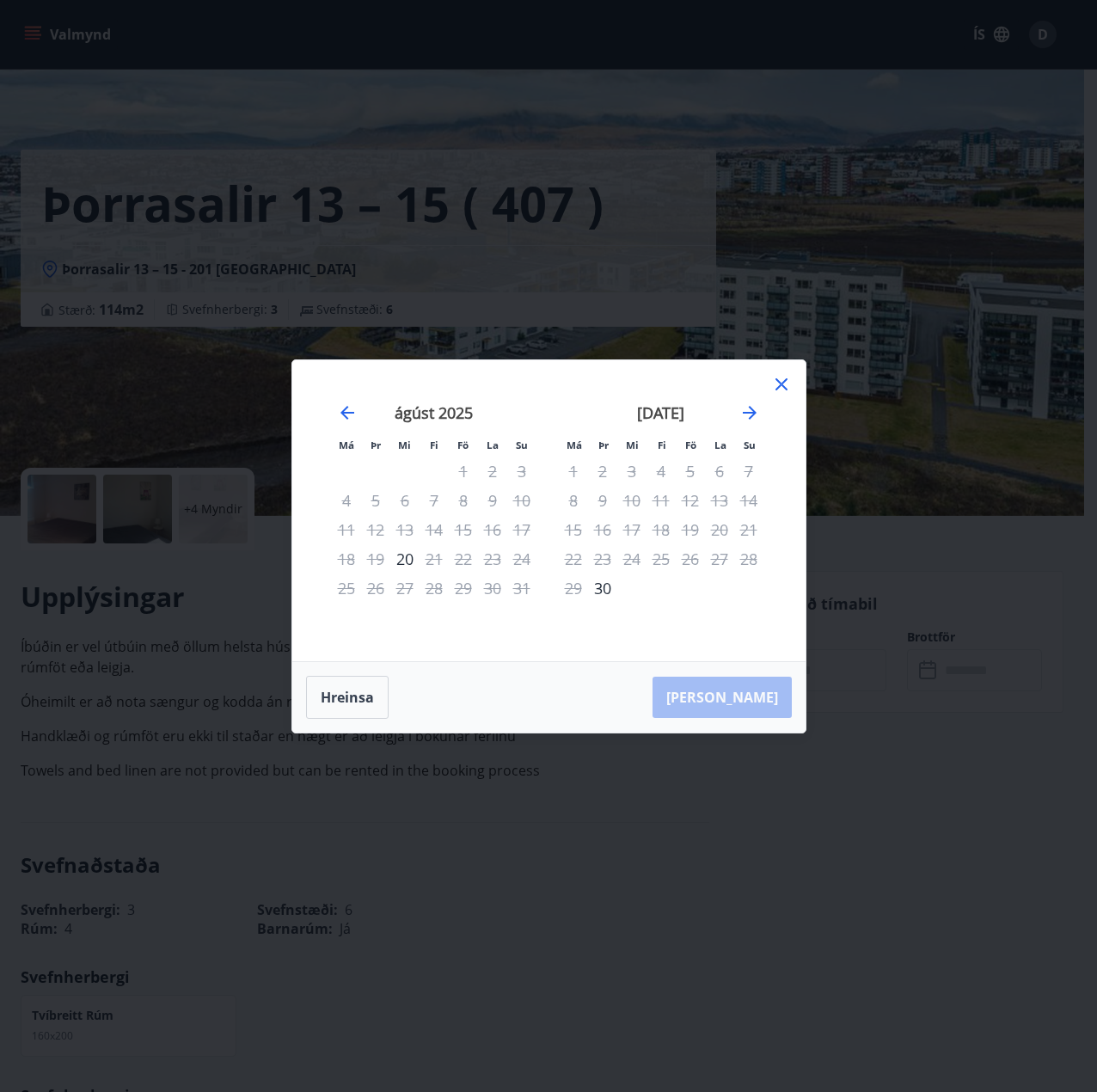
click at [245, 594] on div "Má Þr Mi Fi Fö La Su Má Þr Mi Fi Fö La Su júlí 2025 1 2 3 4 5 6 7 8 9 10 11 12 …" at bounding box center [548, 546] width 1097 height 1092
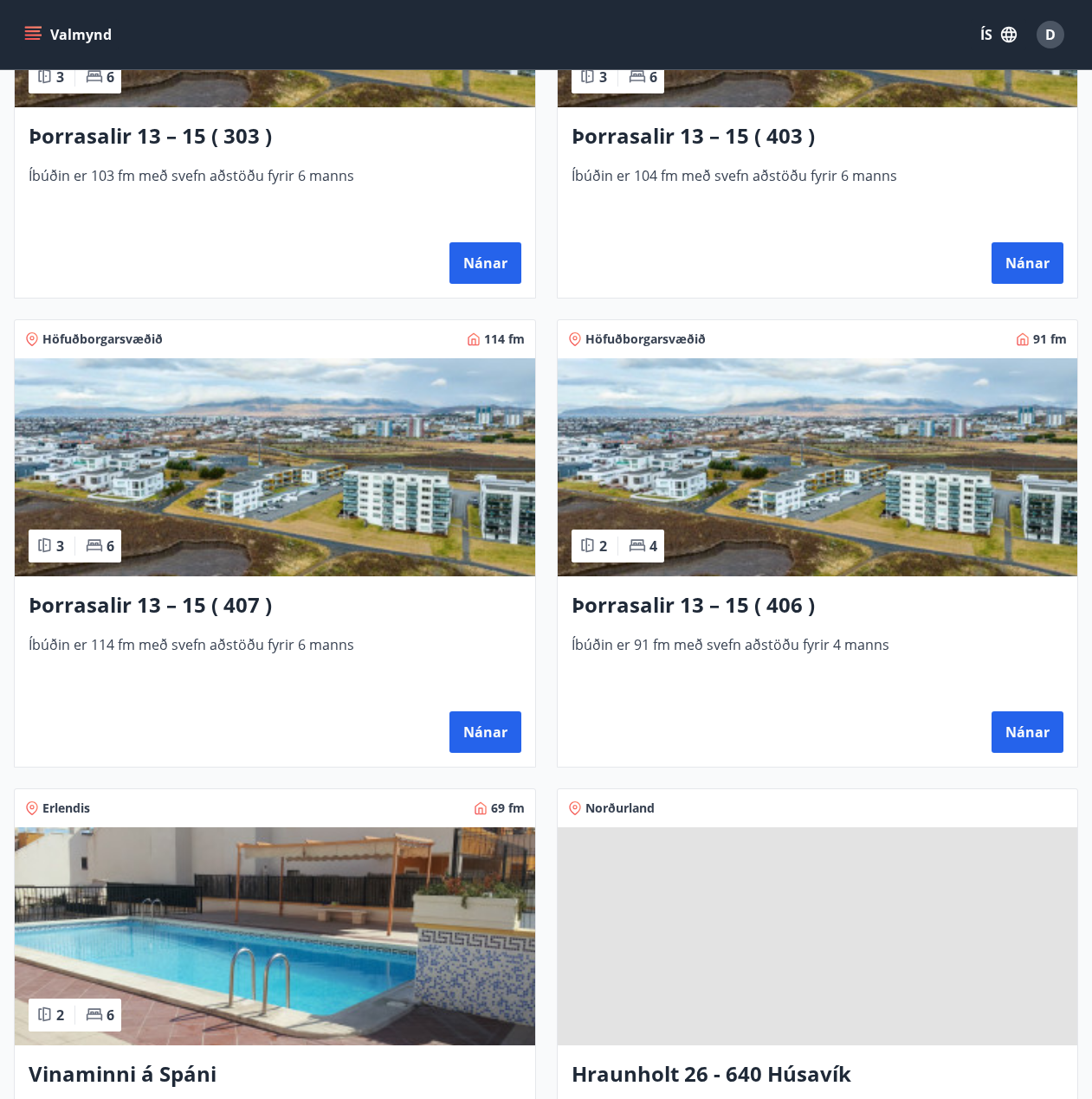
click at [807, 577] on div "Þorrasalir 13 – 15 ( 406 ) Íbúðin er 91 fm með svefn aðstöðu fyrir 4 manns Nánar" at bounding box center [818, 671] width 520 height 191
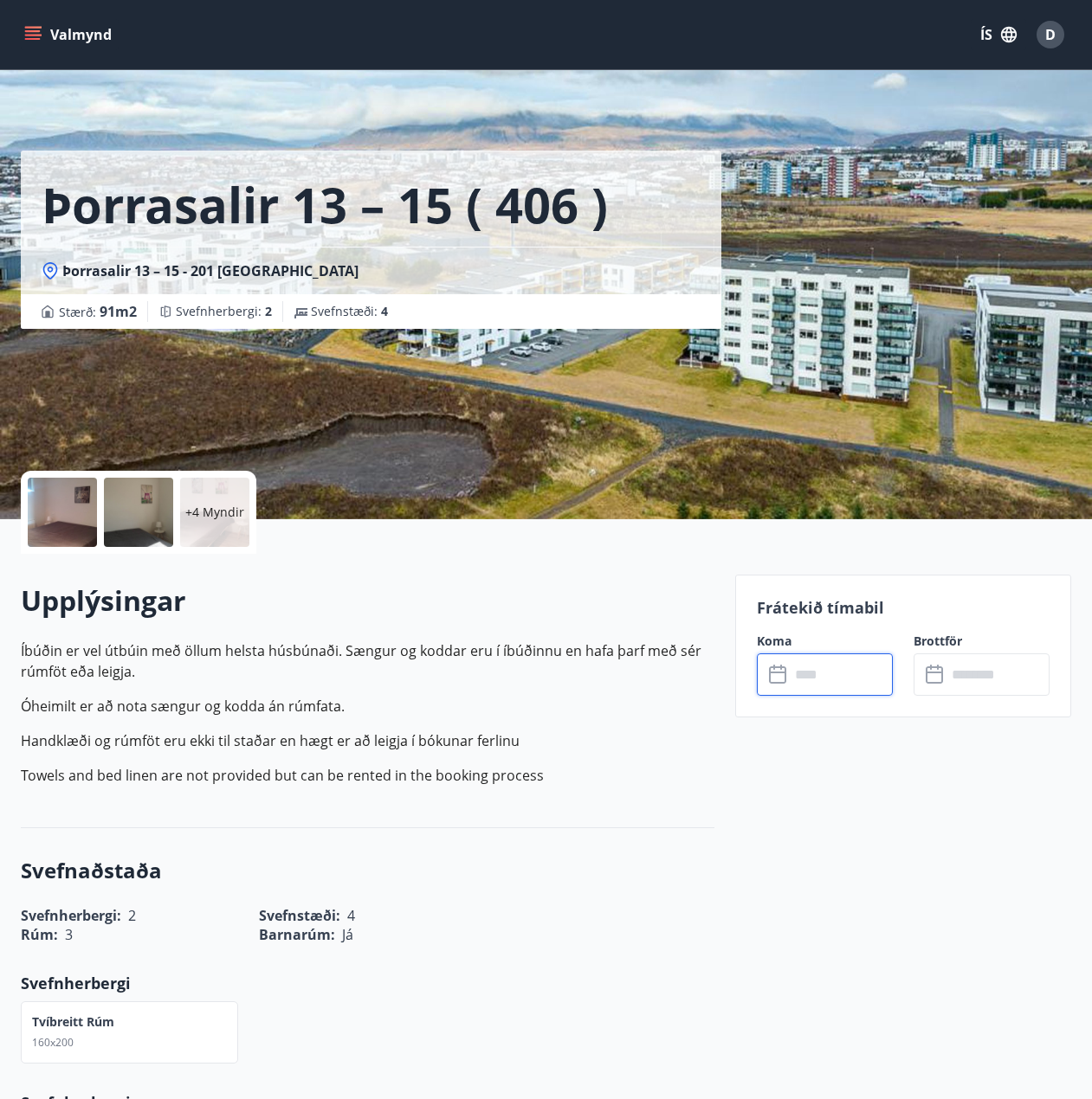
click at [819, 670] on input "text" at bounding box center [842, 675] width 103 height 42
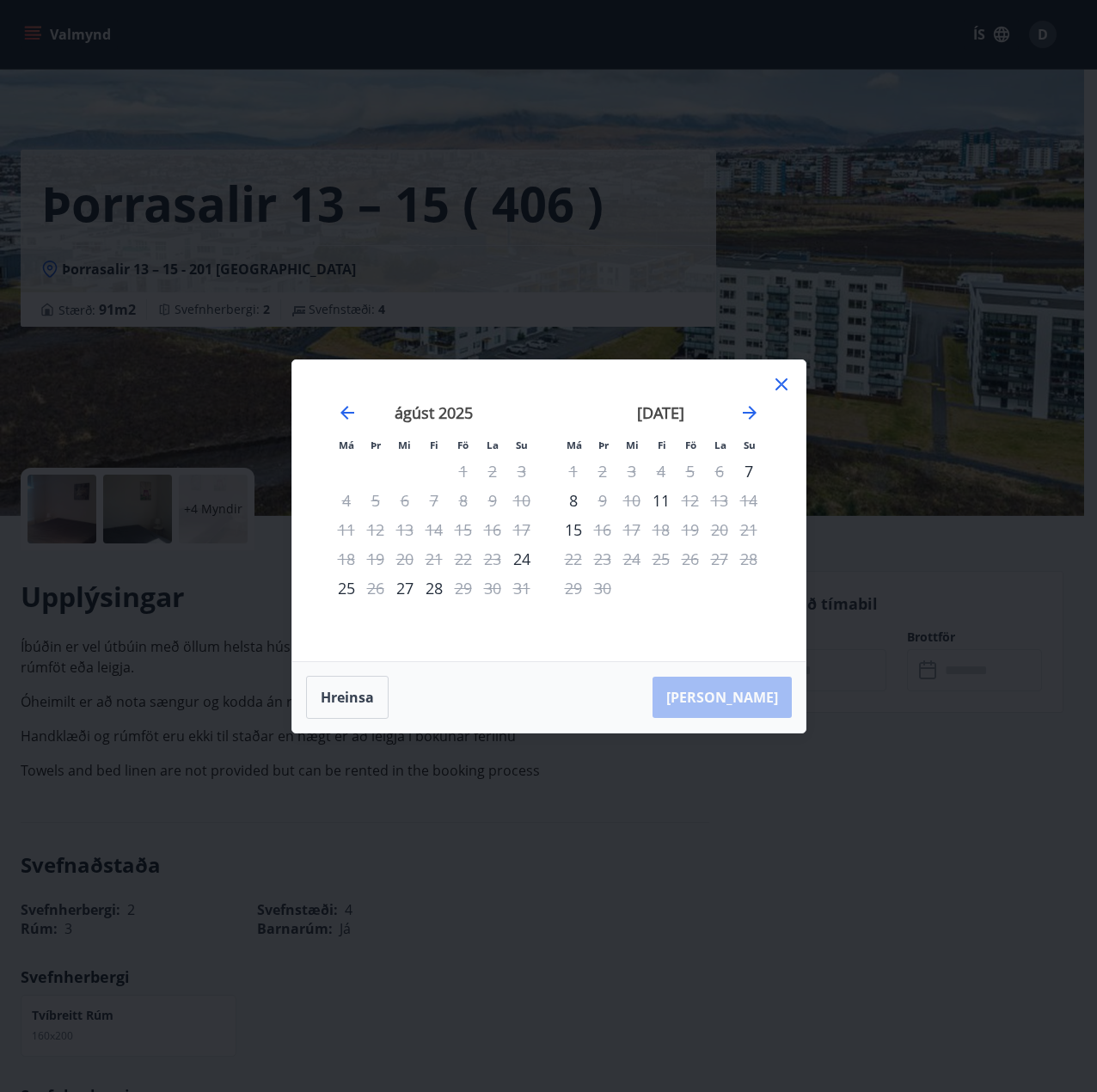
click at [793, 384] on div "Má Þr Mi Fi Fö La Su Má Þr Mi Fi Fö La Su júlí 2025 1 2 3 4 5 6 7 8 9 10 11 12 …" at bounding box center [548, 510] width 513 height 301
click at [785, 384] on icon at bounding box center [782, 384] width 21 height 21
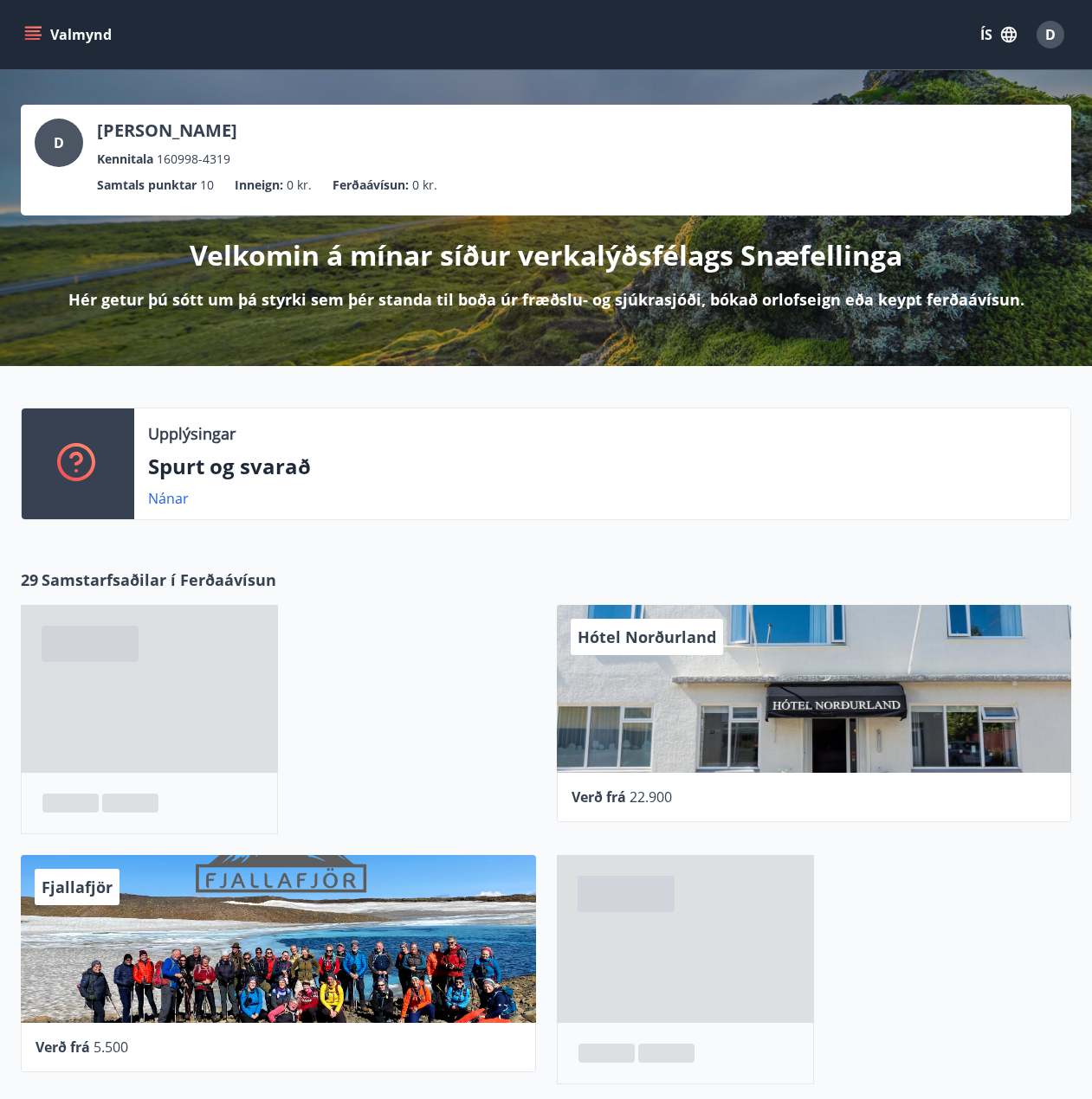
click at [1000, 31] on icon "button" at bounding box center [1008, 34] width 19 height 19
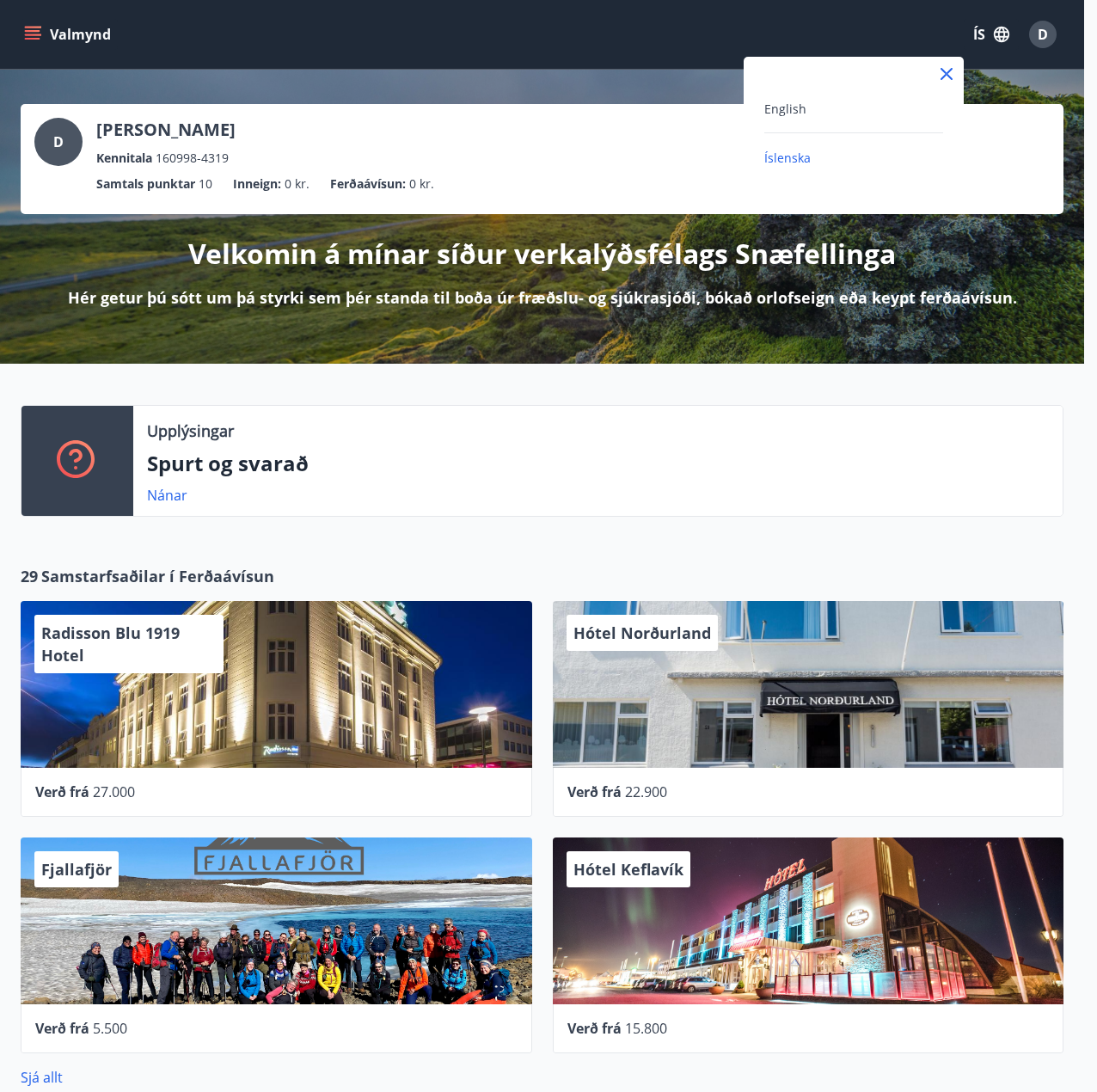
click at [887, 102] on div "English" at bounding box center [854, 108] width 179 height 21
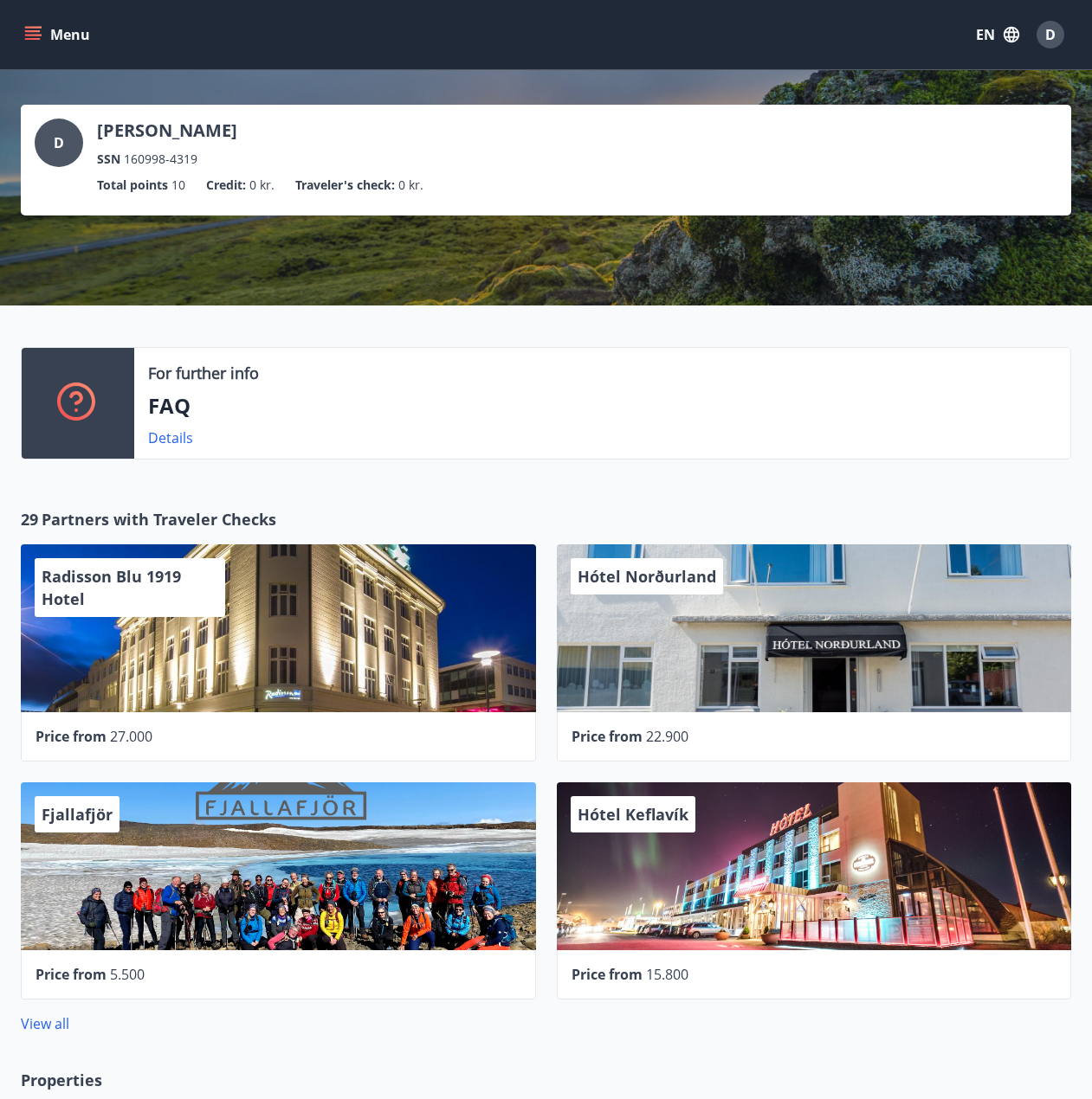
click at [51, 46] on button "Menu" at bounding box center [59, 35] width 76 height 31
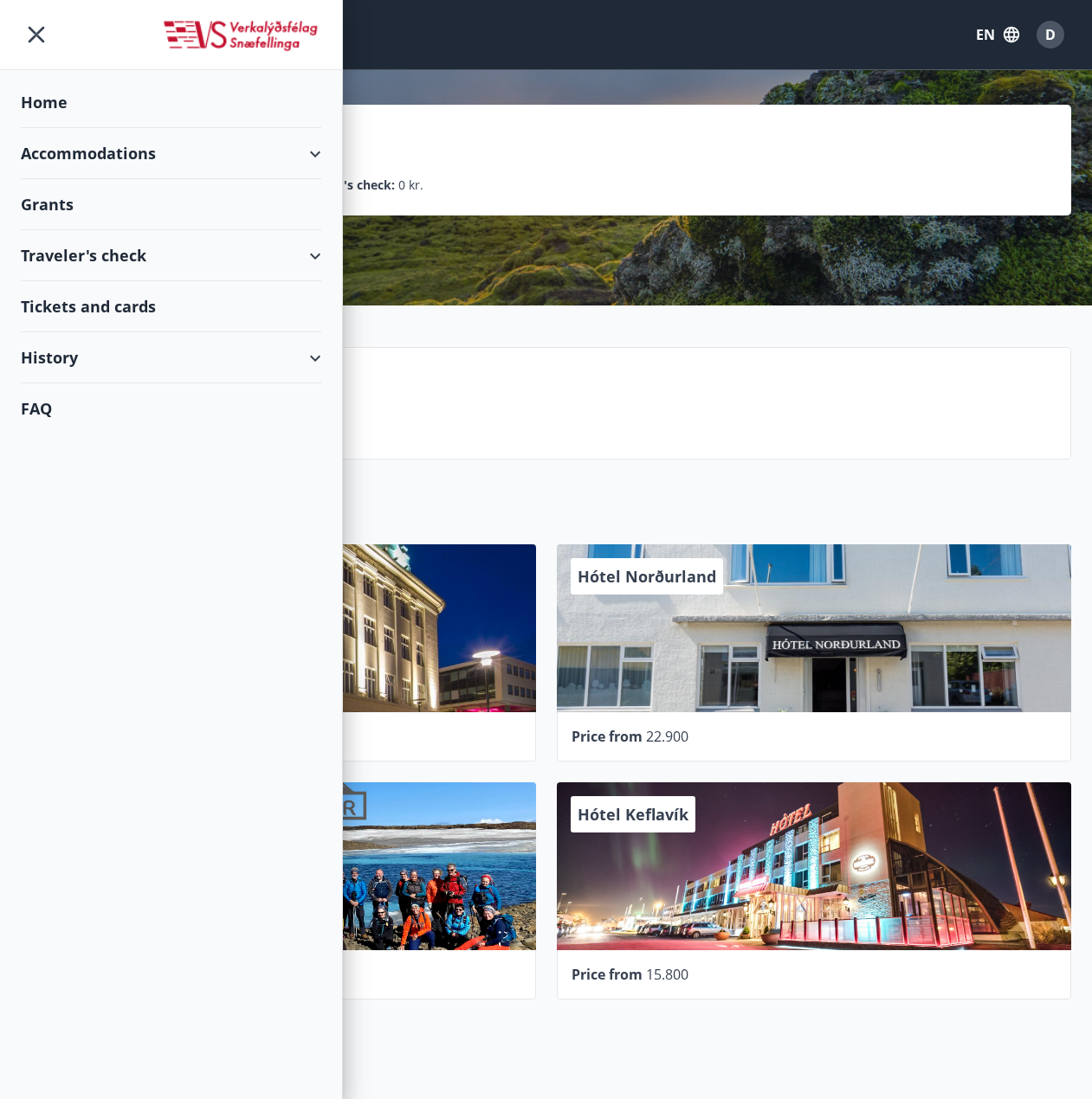
click at [128, 260] on div "Traveler's check" at bounding box center [171, 255] width 300 height 51
click at [65, 305] on div "Offers" at bounding box center [171, 299] width 273 height 36
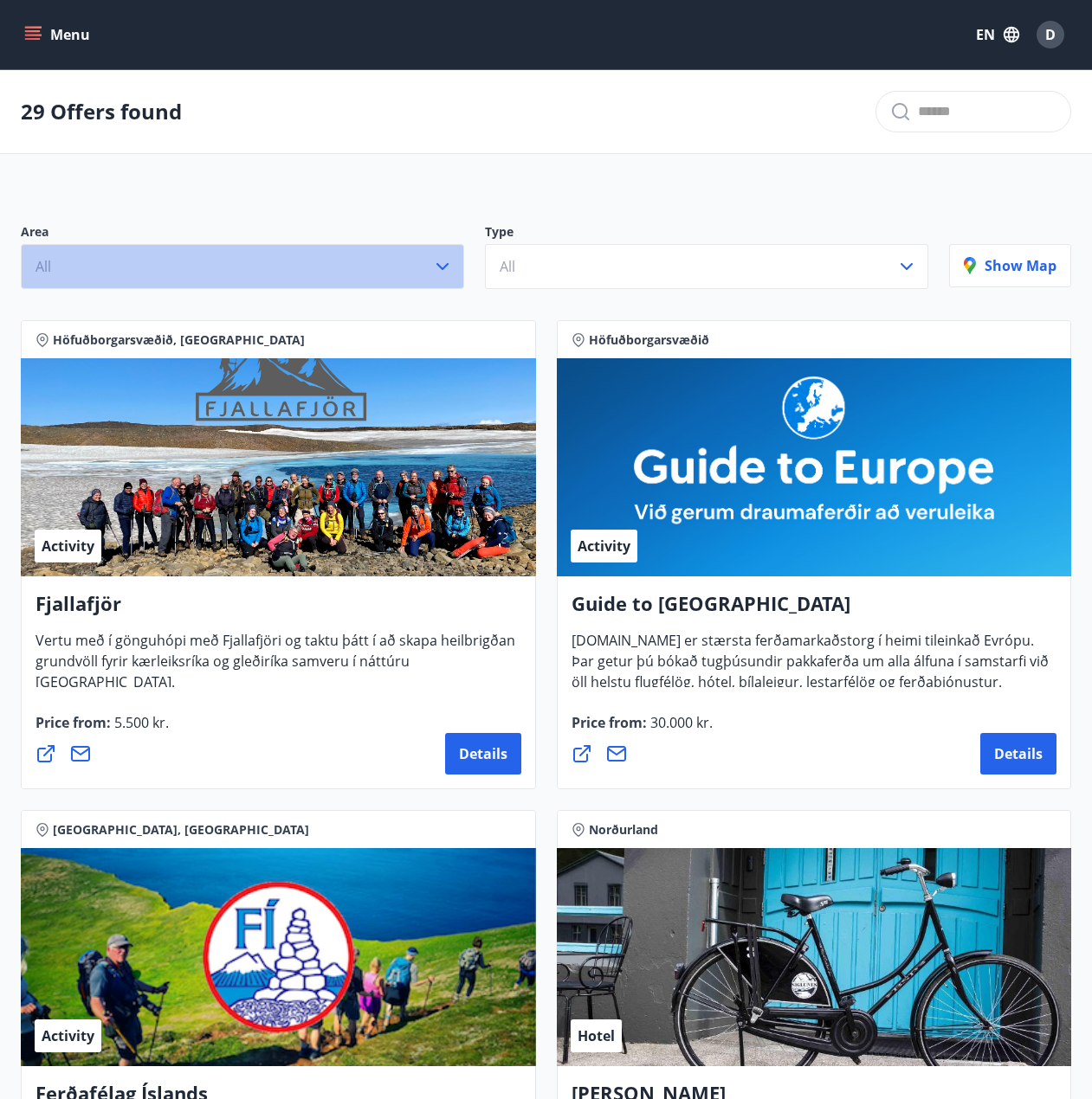
click at [400, 276] on button "All" at bounding box center [242, 266] width 443 height 45
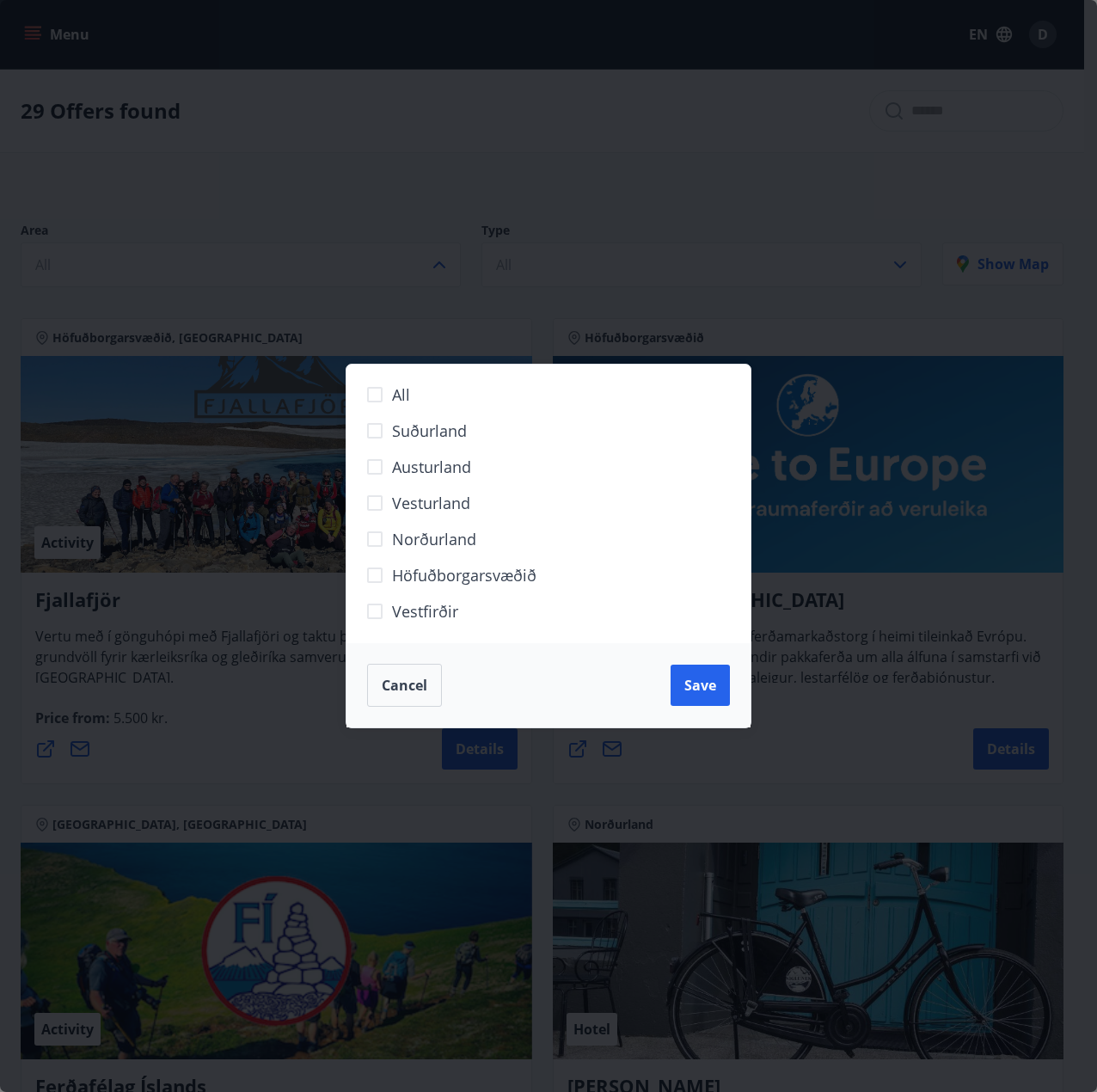
click at [405, 443] on label "Suðurland" at bounding box center [538, 437] width 360 height 36
click at [697, 682] on span "Save" at bounding box center [700, 685] width 32 height 19
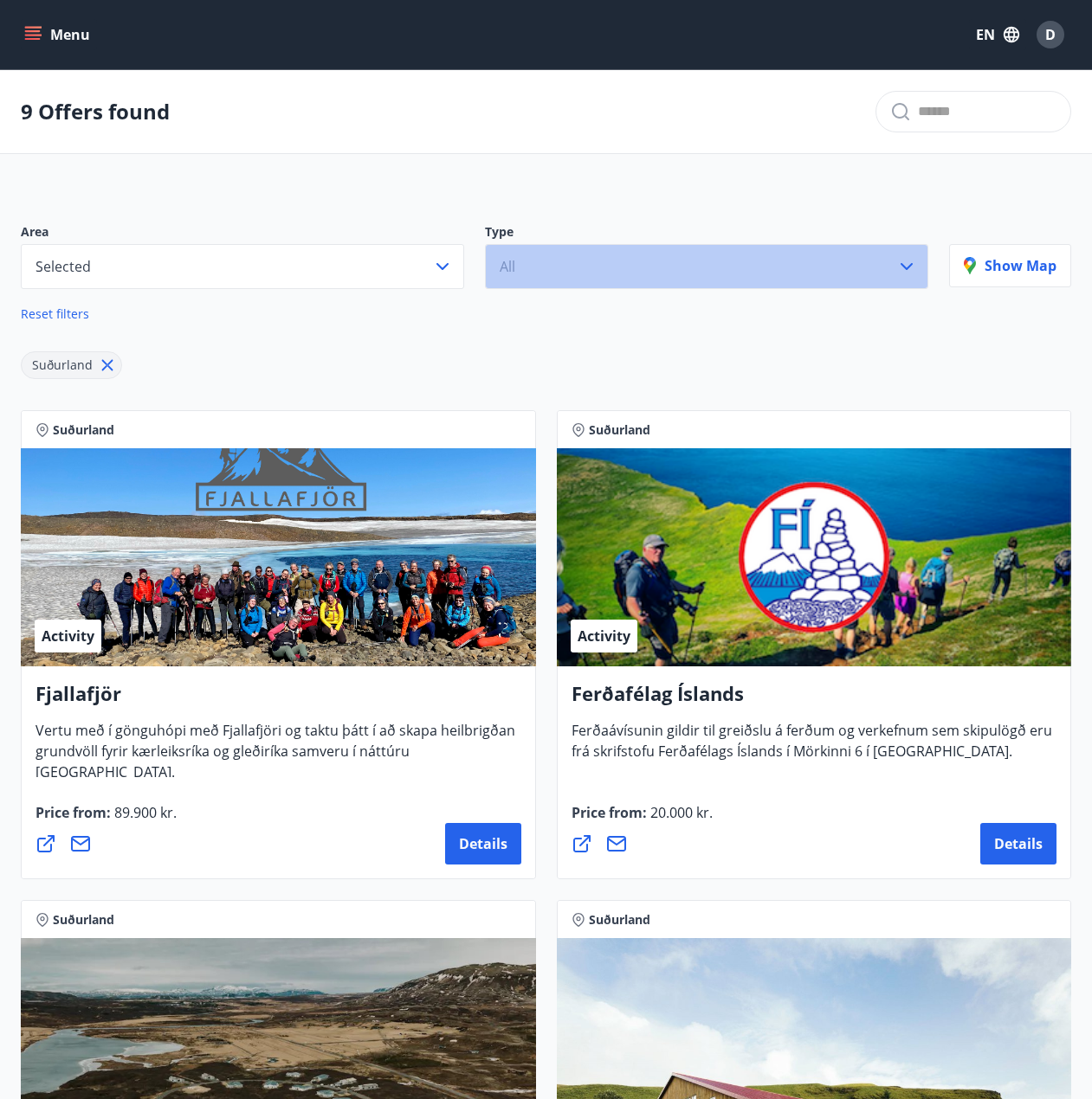
click at [525, 279] on button "All" at bounding box center [706, 266] width 443 height 45
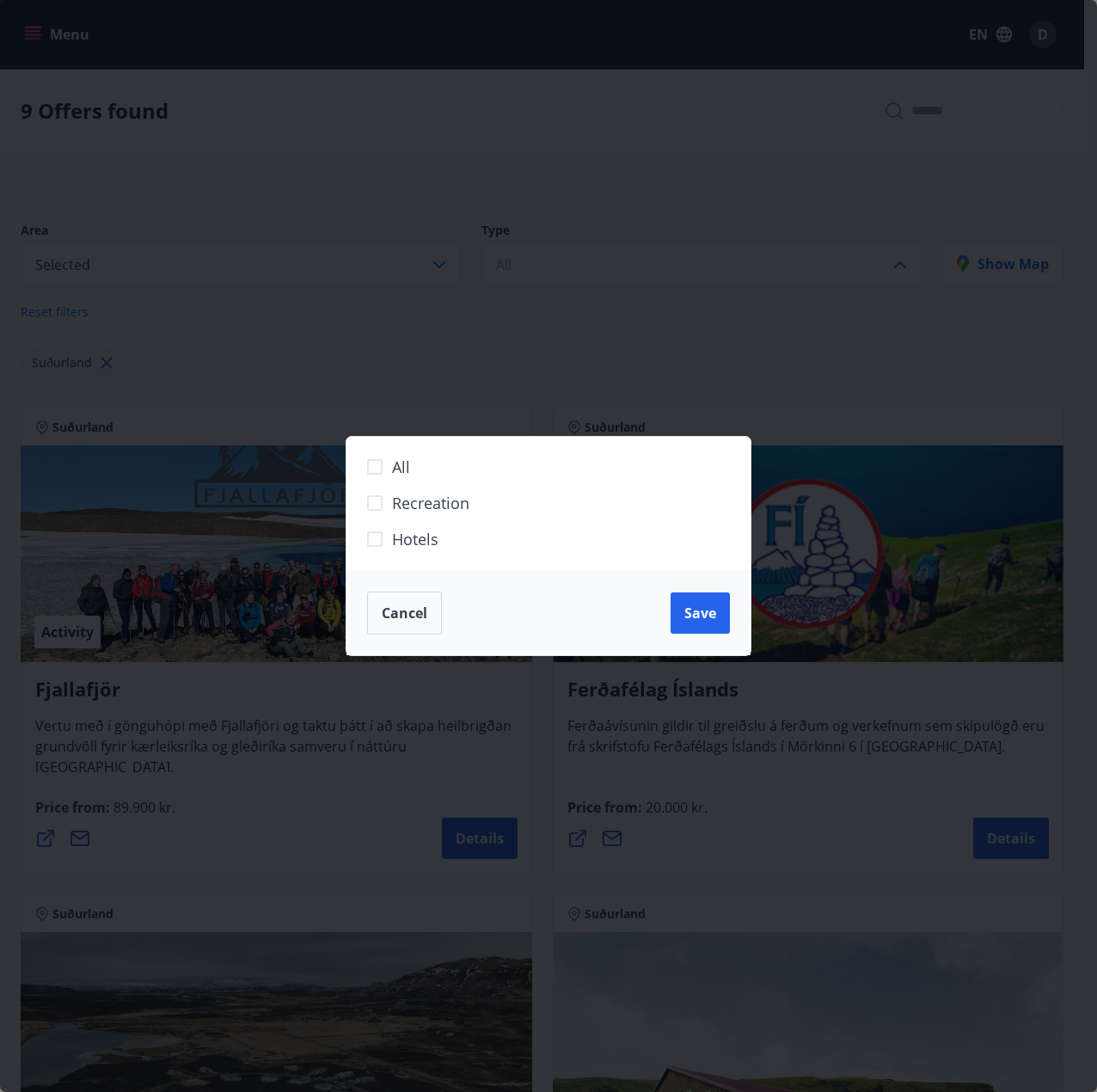
click at [274, 405] on div "All Recreation Hotels Cancel Save" at bounding box center [548, 546] width 1097 height 1092
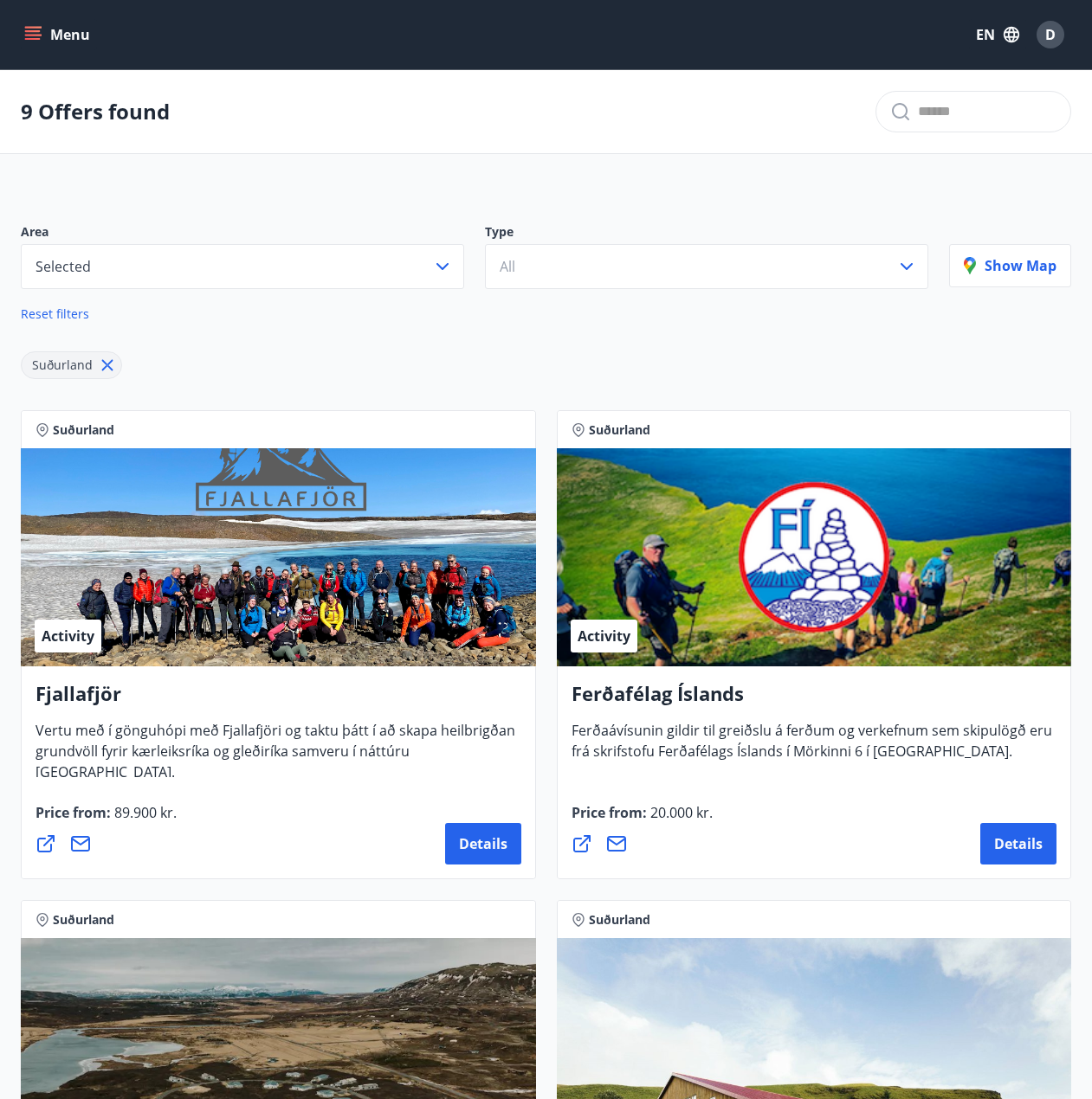
click at [42, 35] on button "Menu" at bounding box center [59, 35] width 76 height 31
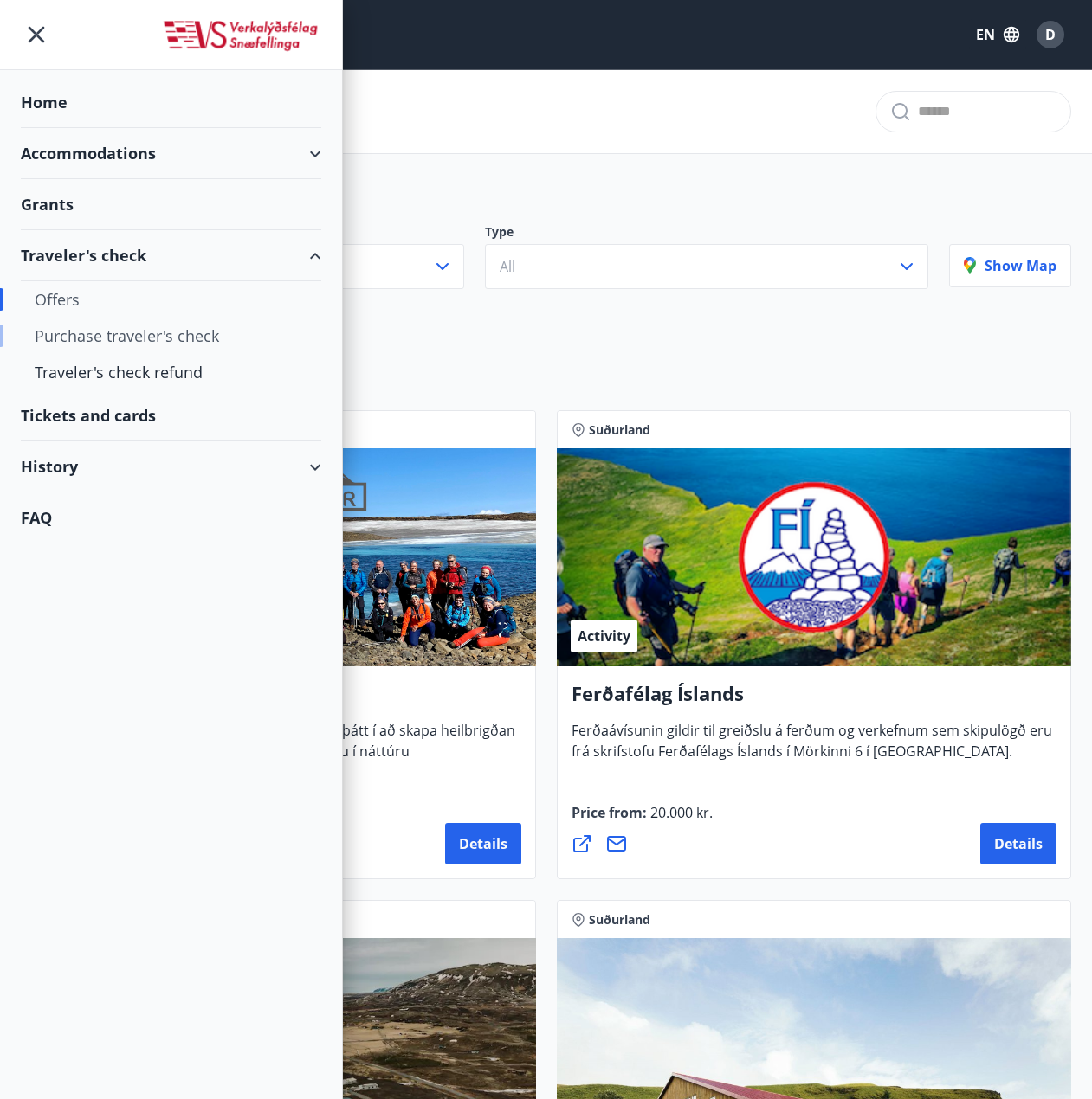
click at [121, 340] on div "Purchase traveler's check" at bounding box center [171, 335] width 273 height 36
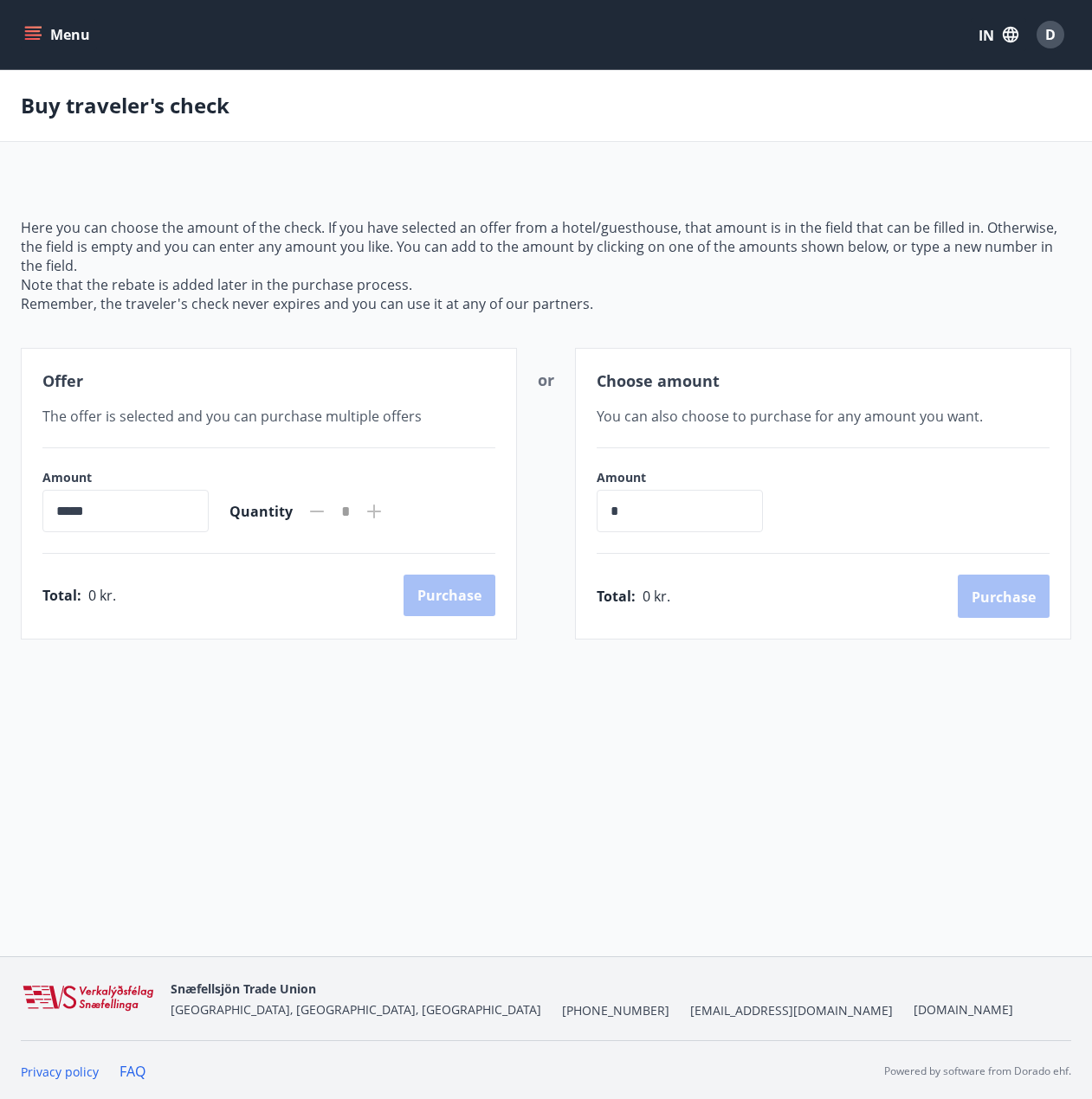
click at [51, 33] on button "Menu" at bounding box center [59, 35] width 76 height 31
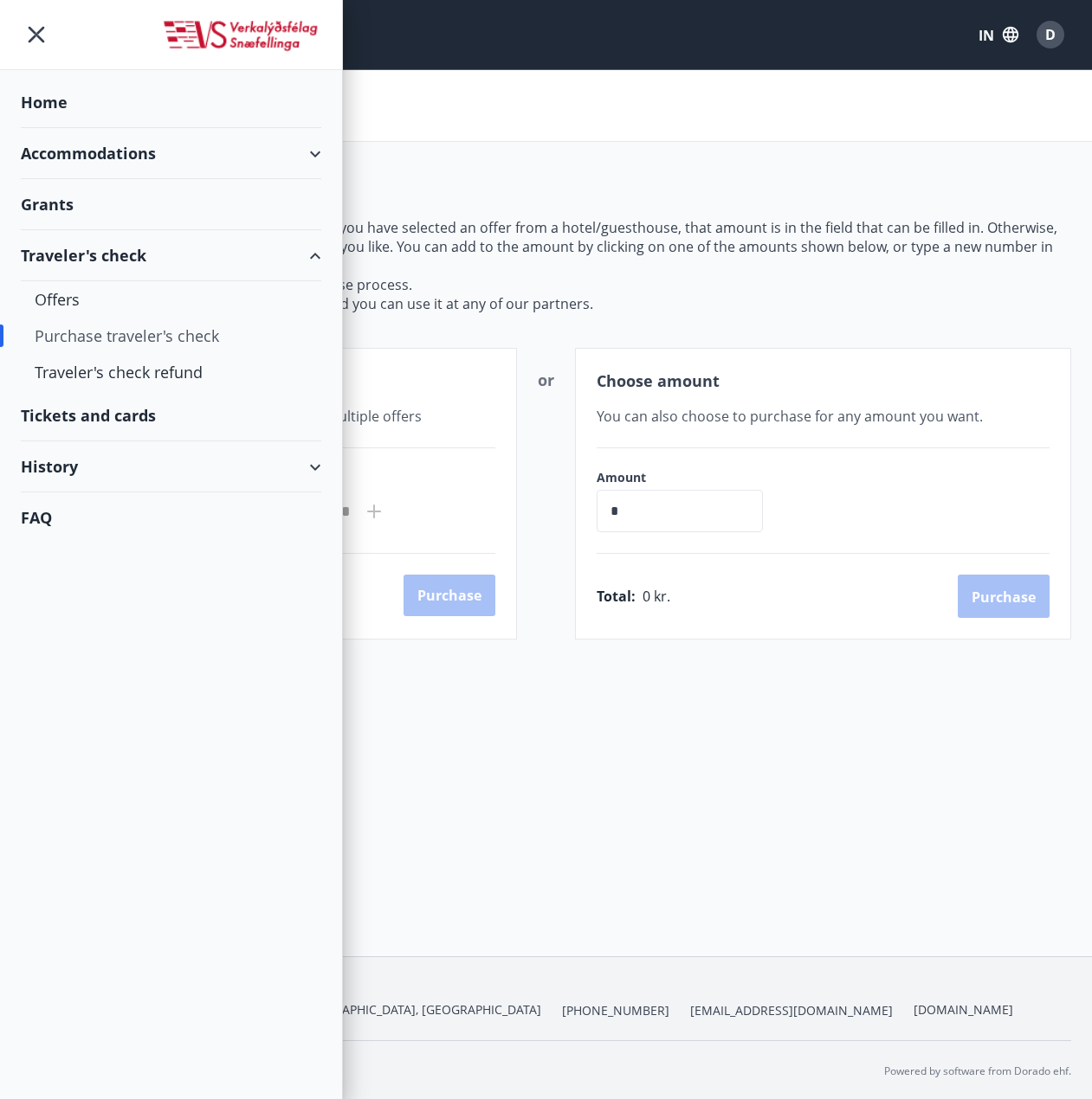
click at [122, 128] on div "Grants" at bounding box center [171, 102] width 300 height 51
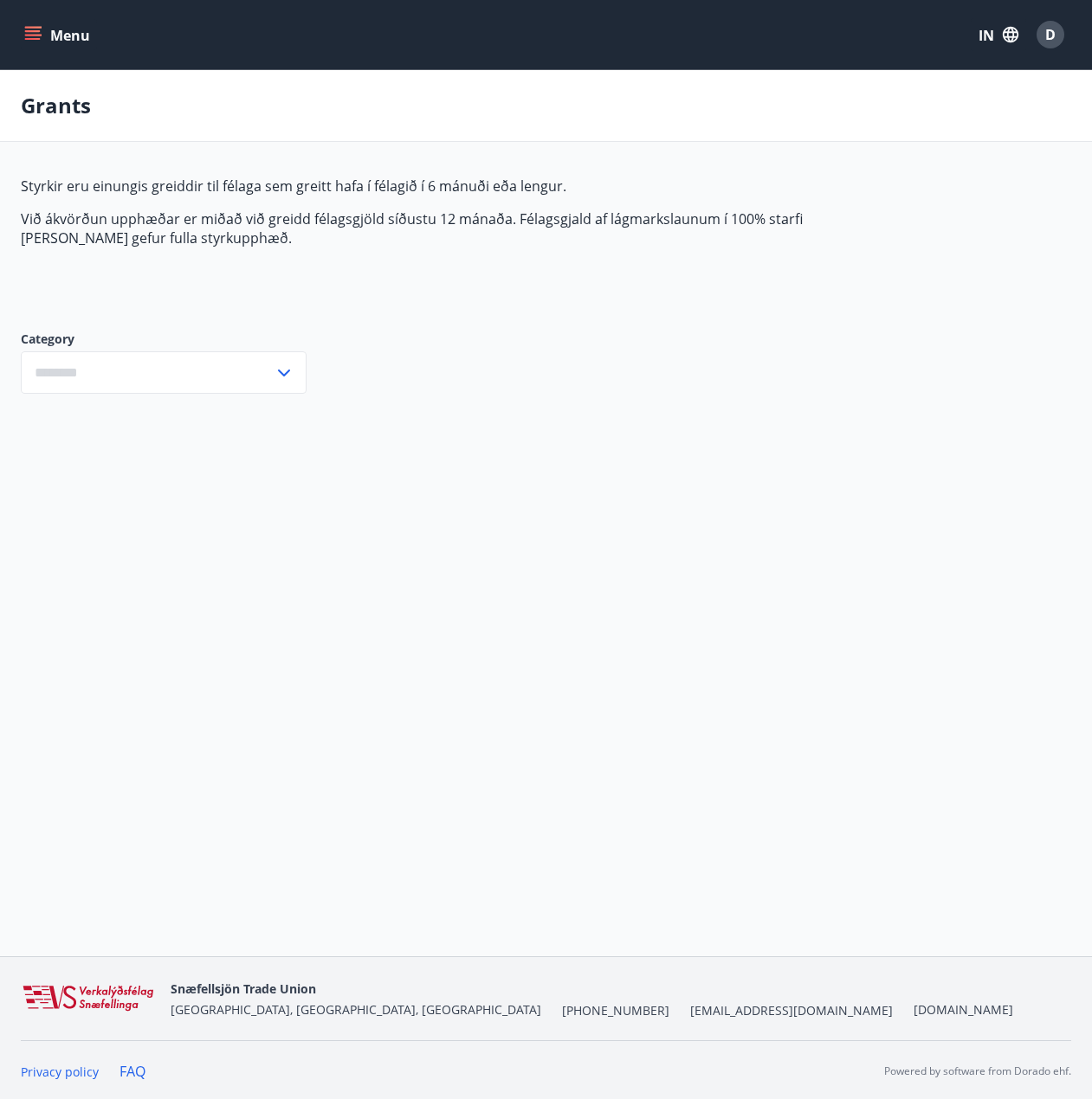
type input "***"
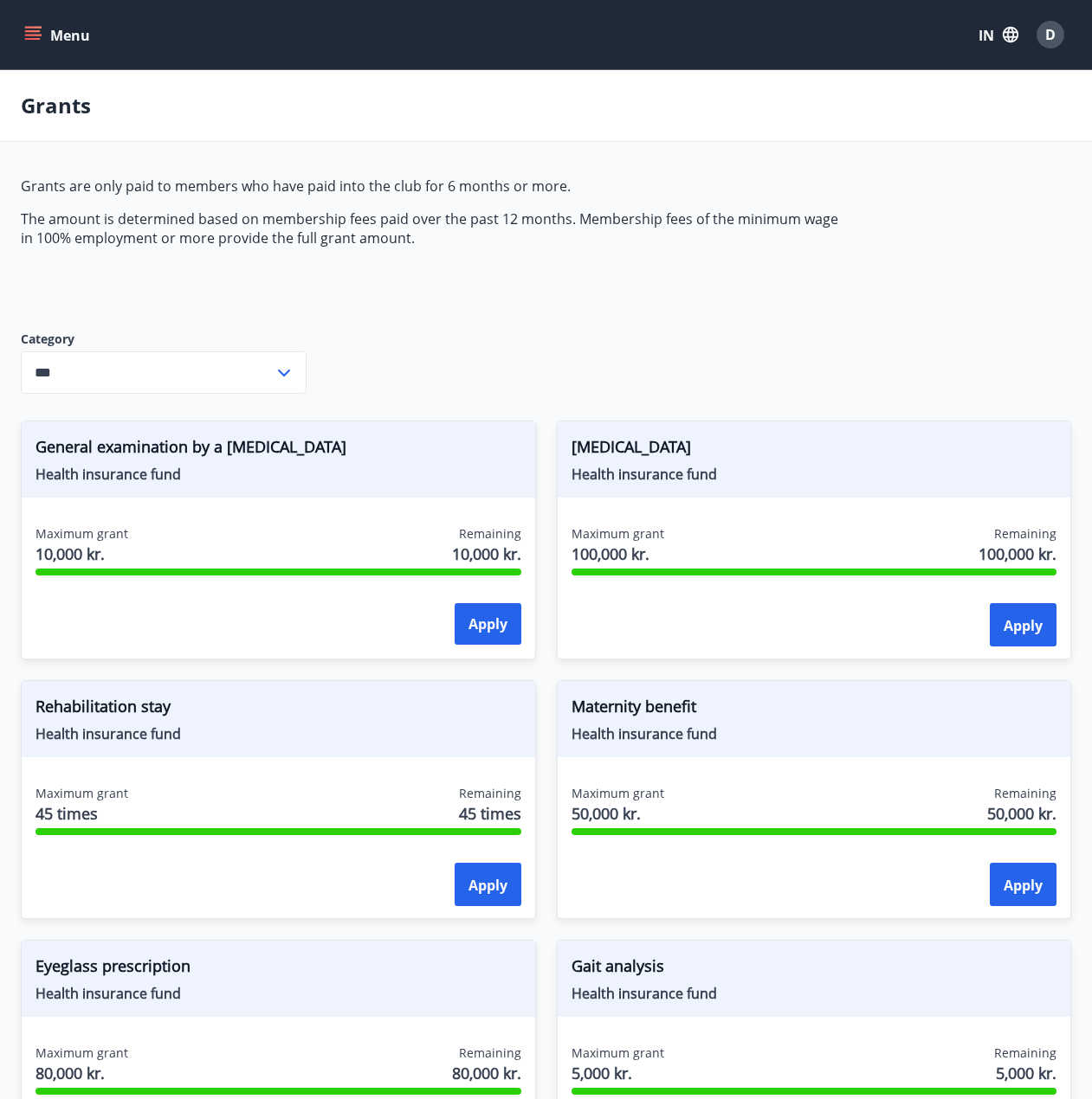
click at [41, 40] on button "Menu" at bounding box center [59, 35] width 76 height 31
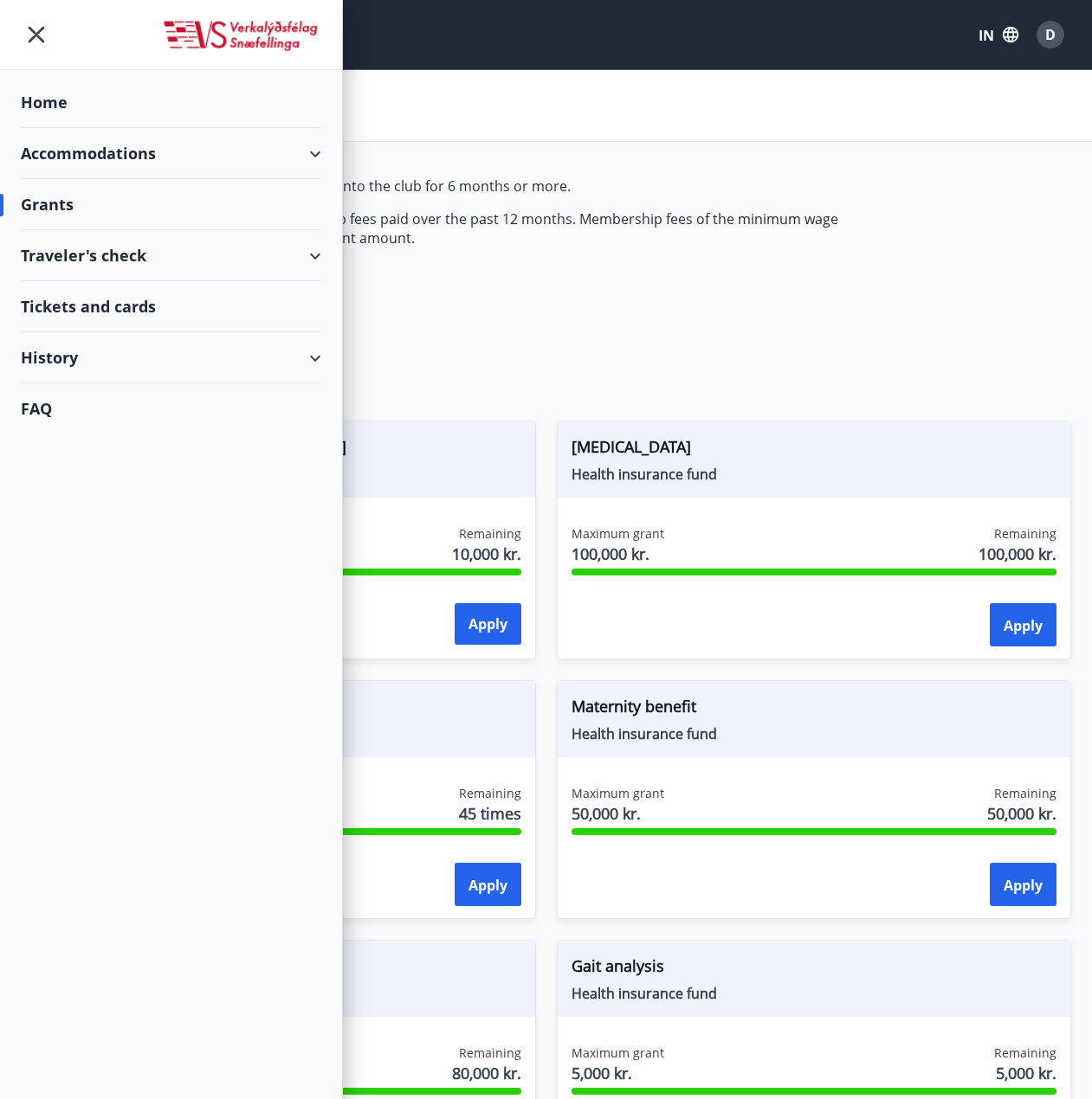
click at [217, 152] on div "Accommodations" at bounding box center [171, 153] width 300 height 51
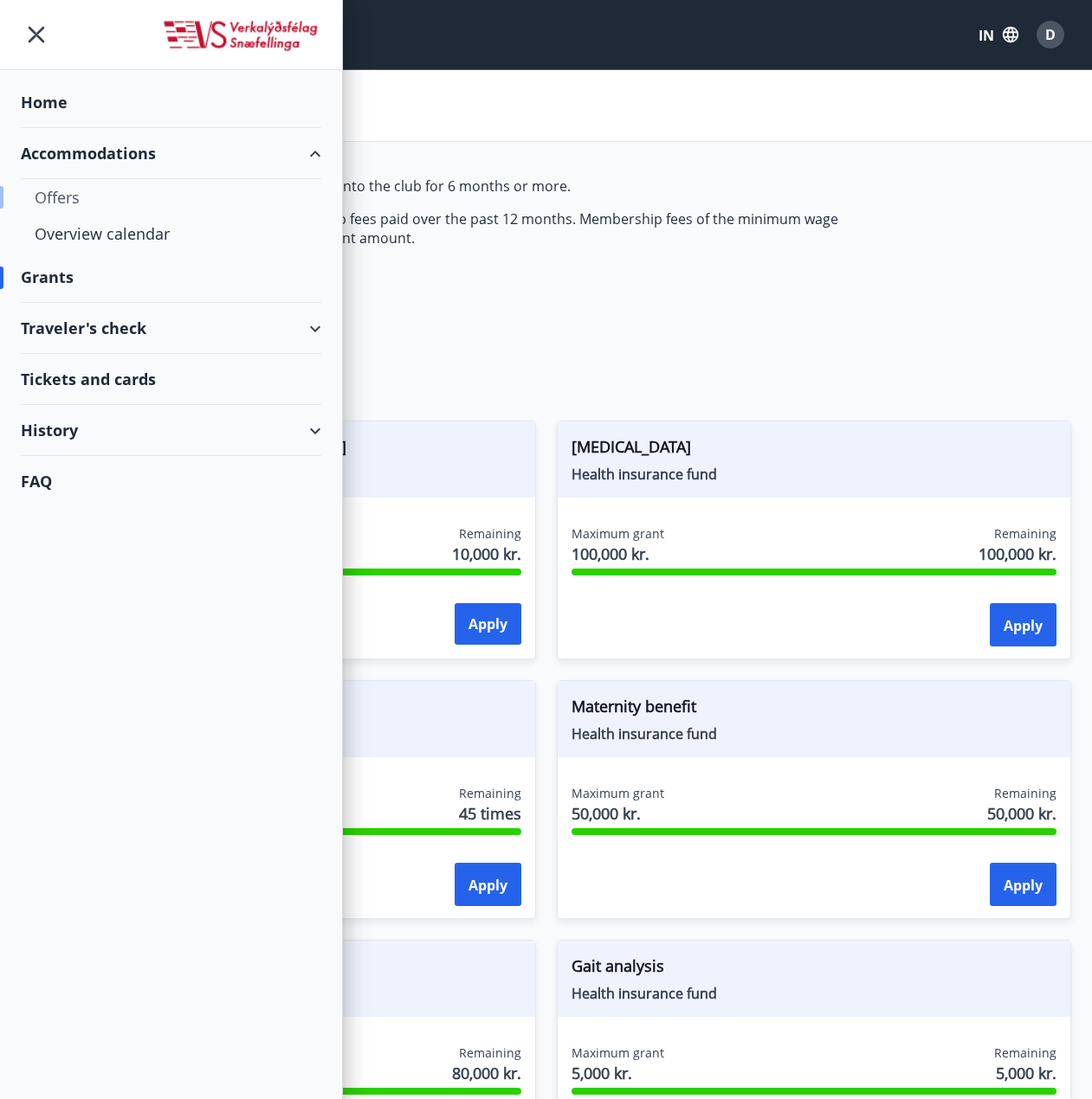
click at [138, 209] on div "Offers" at bounding box center [171, 197] width 273 height 36
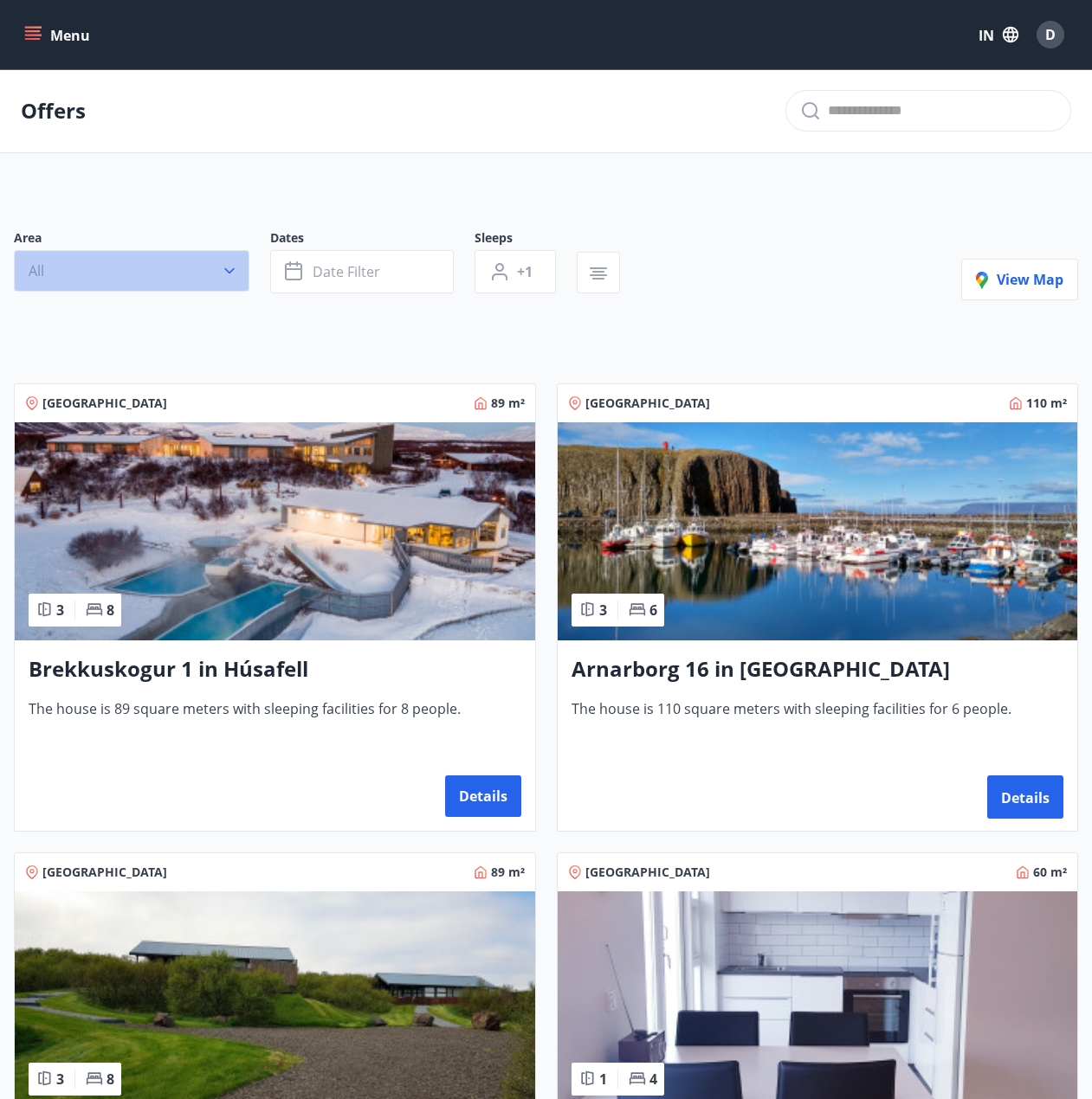
click at [220, 275] on button "All" at bounding box center [132, 271] width 236 height 41
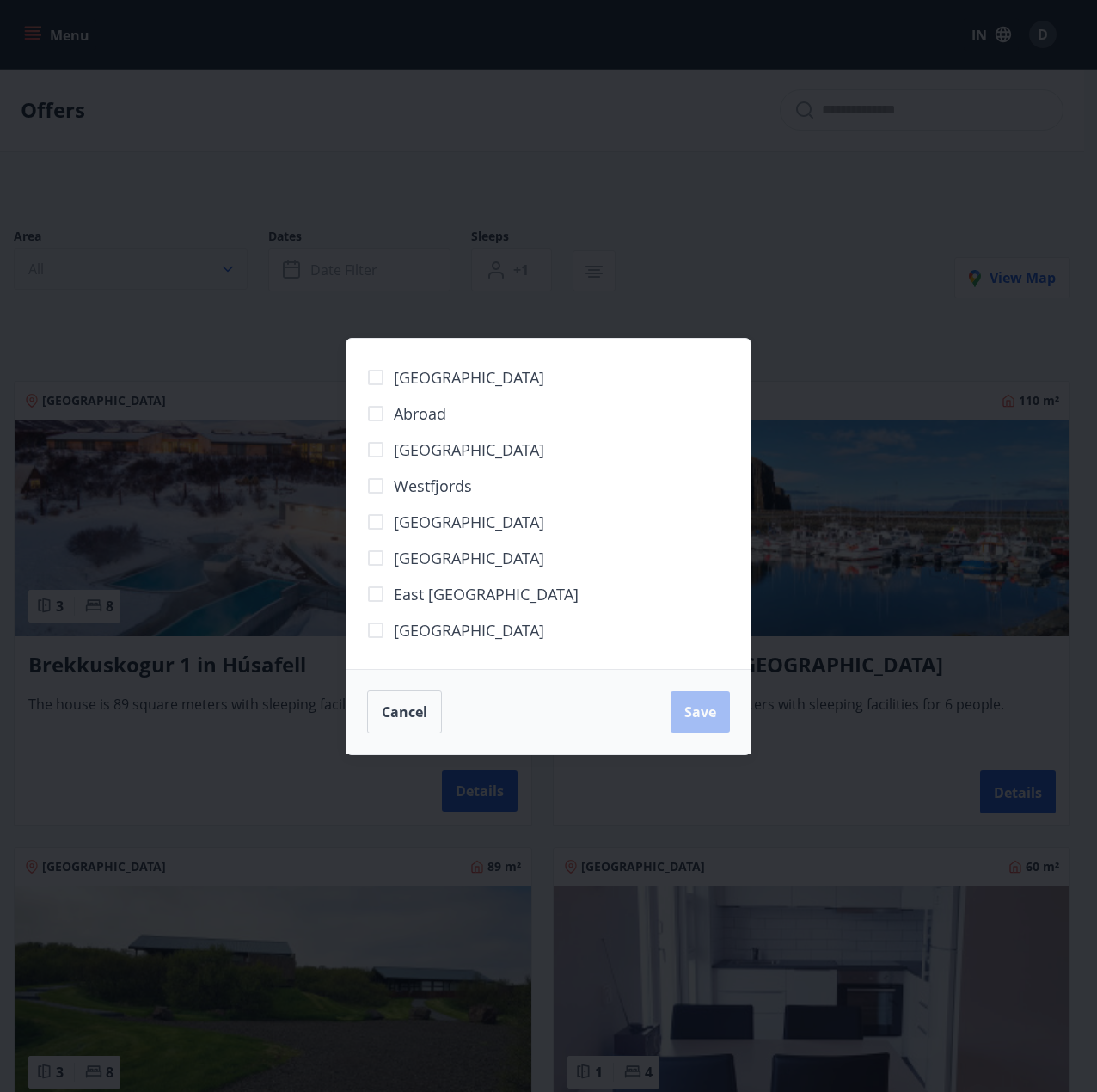
click at [218, 273] on div "[GEOGRAPHIC_DATA] Abroad Capital Region [GEOGRAPHIC_DATA] [GEOGRAPHIC_DATA] [GE…" at bounding box center [548, 546] width 1097 height 1092
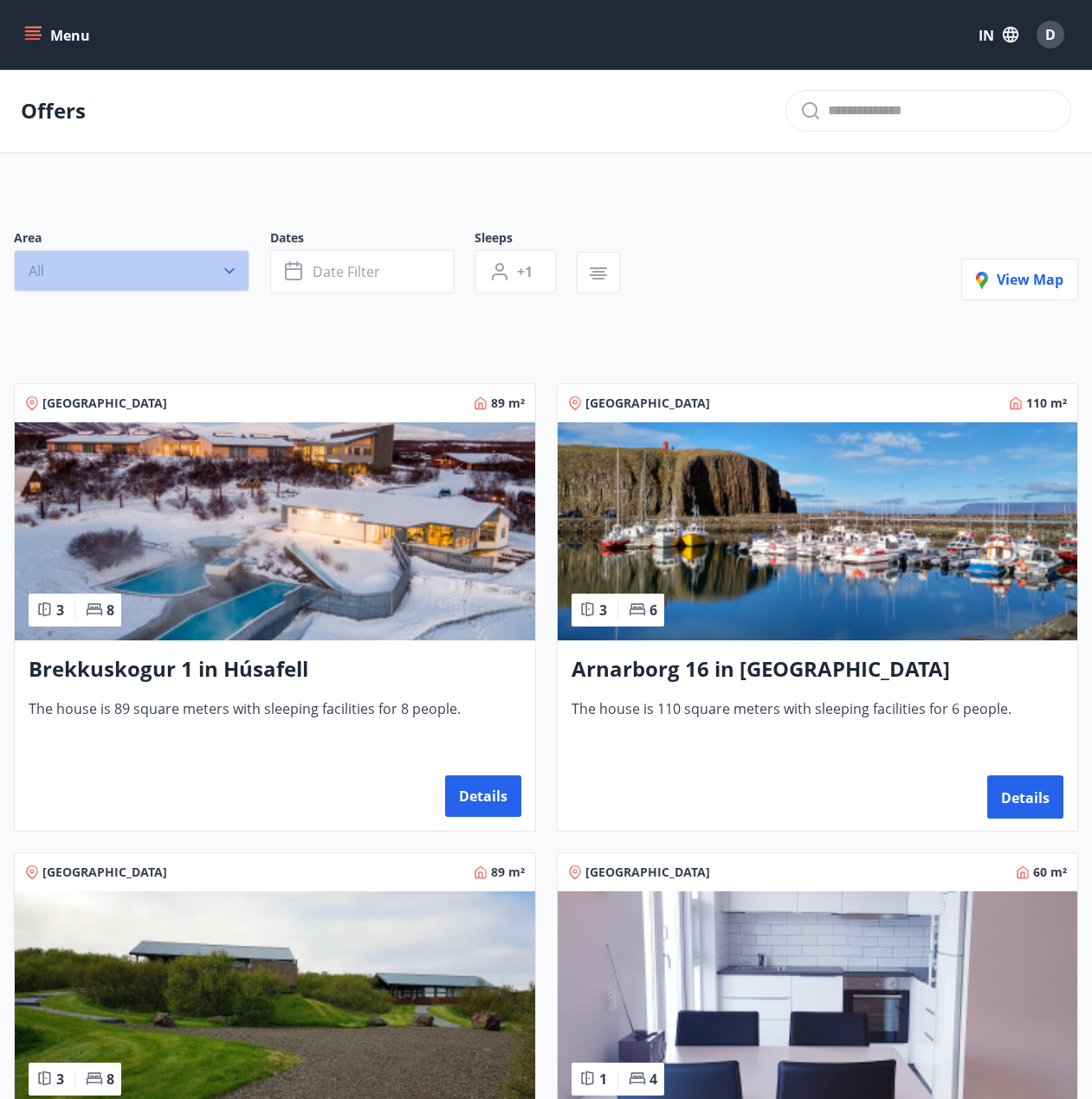
click at [225, 265] on icon "button" at bounding box center [229, 271] width 17 height 17
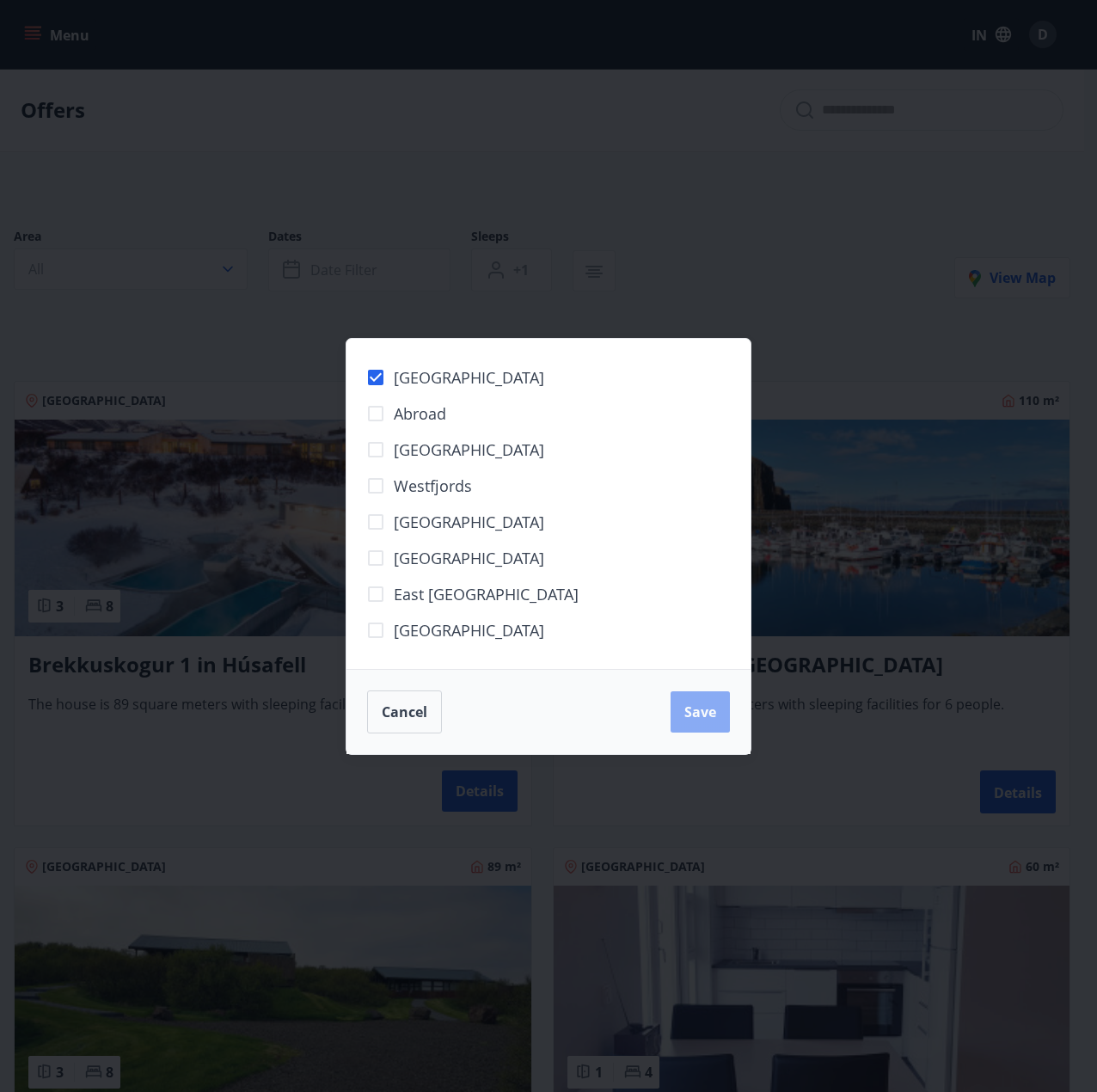
click at [708, 732] on button "Save" at bounding box center [699, 712] width 59 height 41
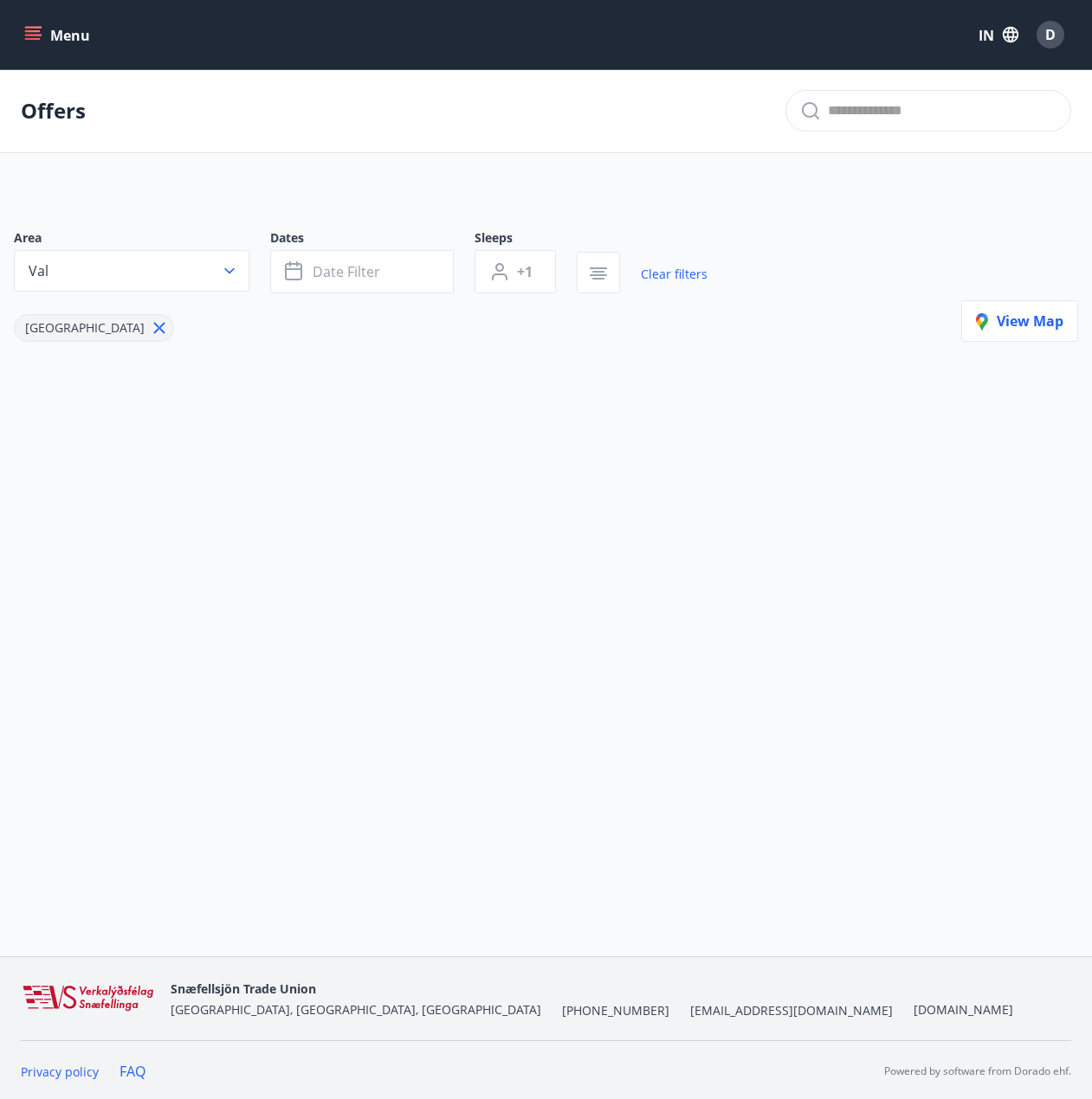
click at [47, 49] on button "Menu" at bounding box center [59, 35] width 76 height 31
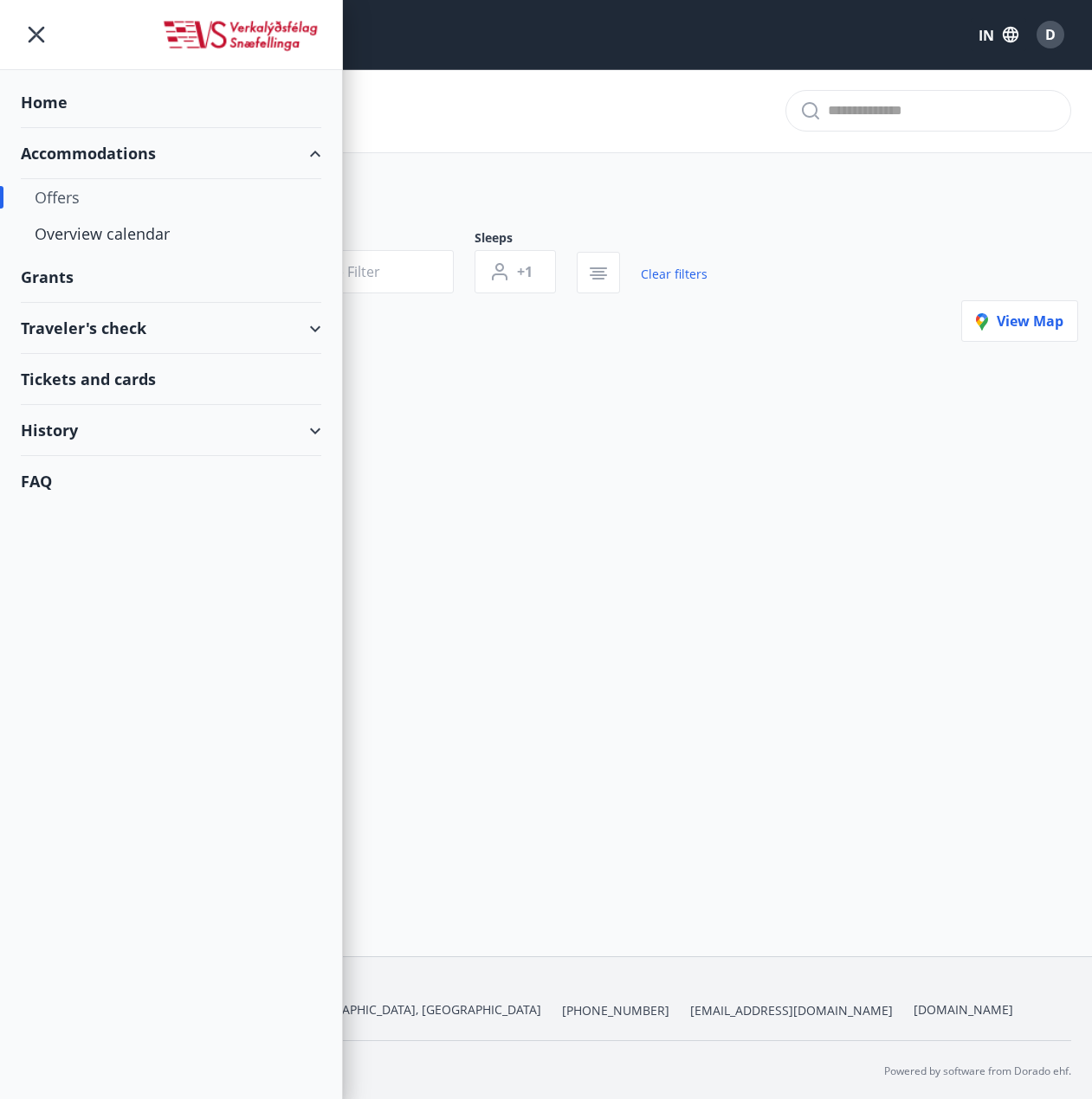
click at [145, 376] on font "Tickets and cards" at bounding box center [88, 379] width 135 height 21
